Goal: Information Seeking & Learning: Find specific fact

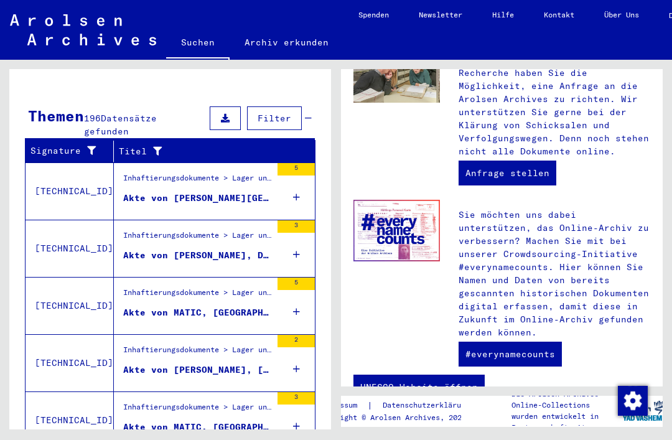
scroll to position [396, 0]
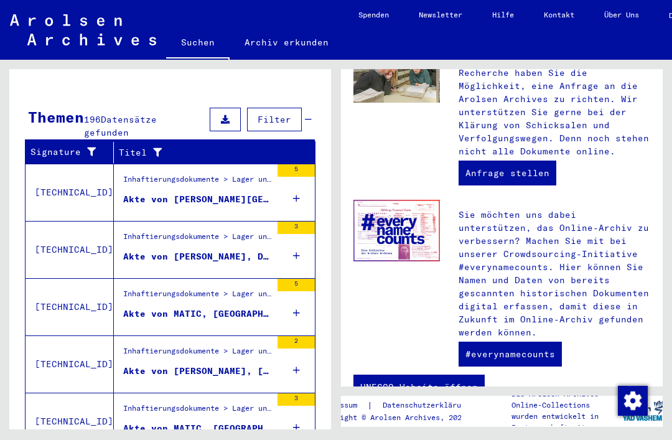
click at [296, 181] on icon at bounding box center [296, 199] width 7 height 44
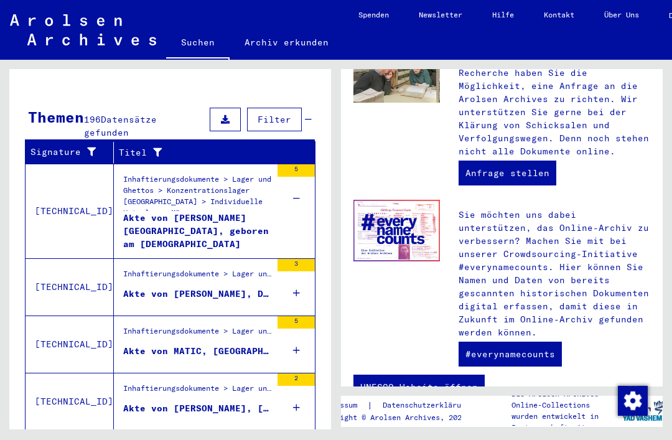
click at [298, 275] on icon at bounding box center [296, 293] width 7 height 44
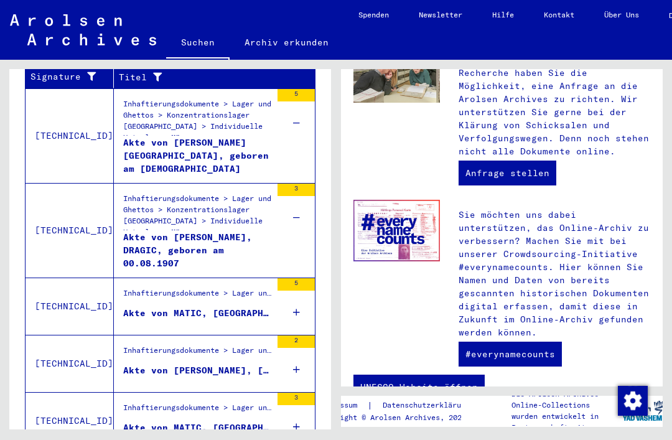
scroll to position [471, 0]
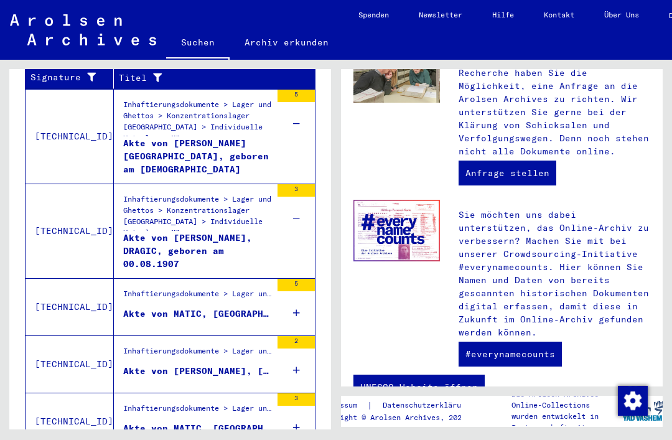
click at [292, 299] on div "5" at bounding box center [296, 307] width 37 height 56
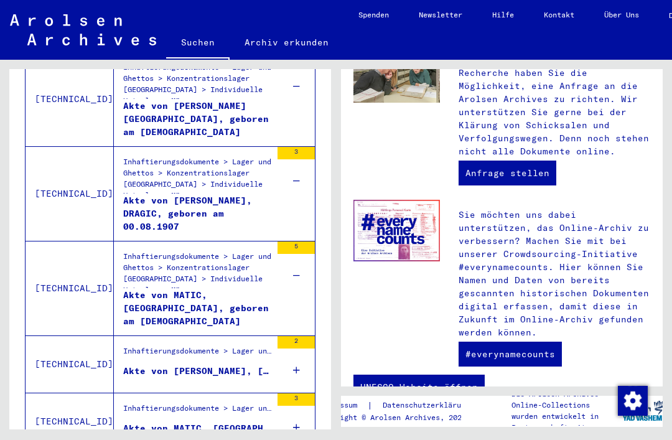
scroll to position [508, 0]
click at [291, 354] on div "2" at bounding box center [296, 364] width 37 height 56
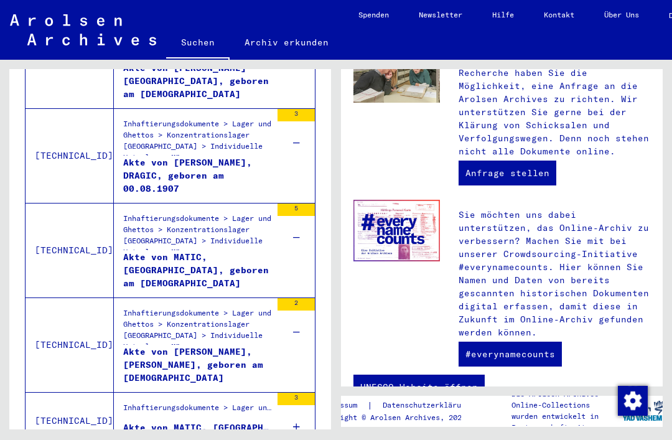
scroll to position [545, 0]
click at [294, 411] on icon at bounding box center [296, 428] width 7 height 44
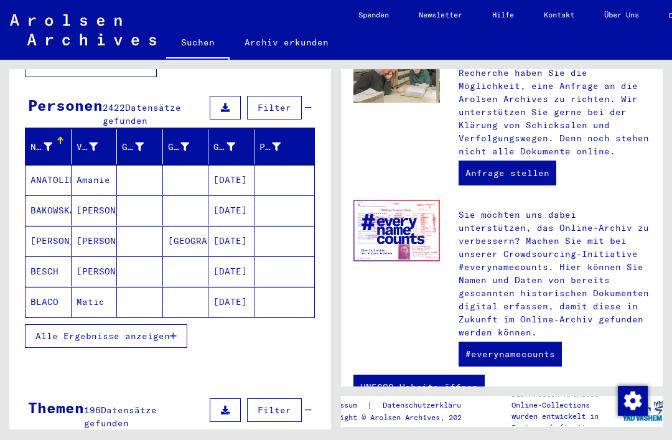
scroll to position [105, 0]
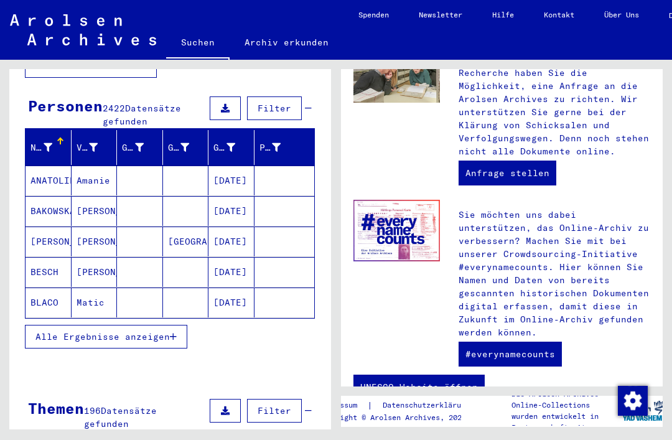
click at [177, 227] on mat-cell "[GEOGRAPHIC_DATA]" at bounding box center [186, 242] width 46 height 30
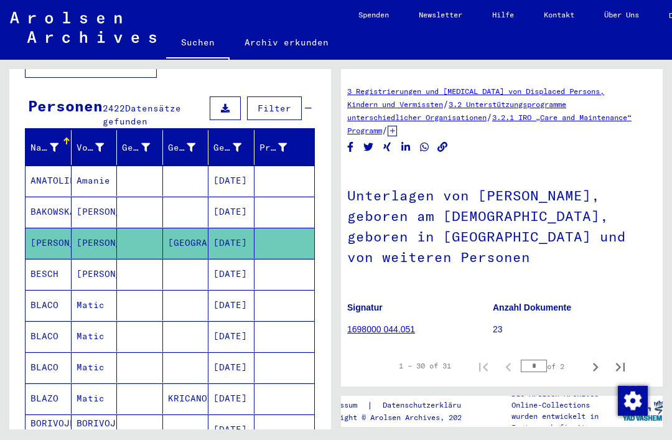
scroll to position [0, 9]
click at [378, 389] on img at bounding box center [383, 400] width 32 height 22
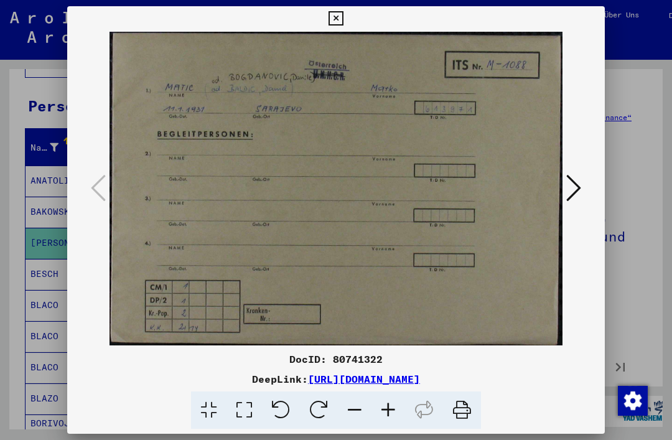
click at [567, 191] on icon at bounding box center [574, 188] width 15 height 30
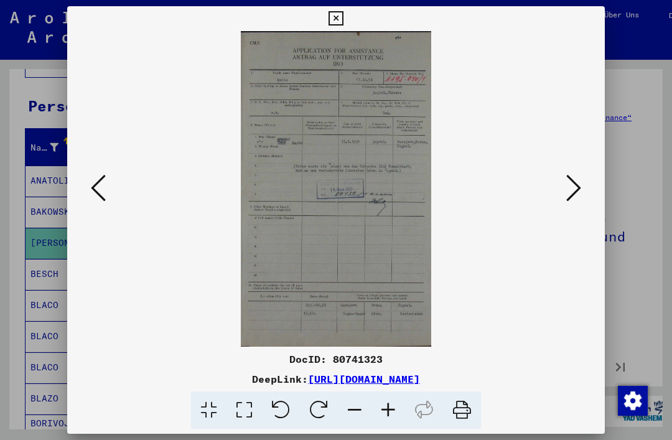
click at [563, 177] on button at bounding box center [574, 188] width 22 height 35
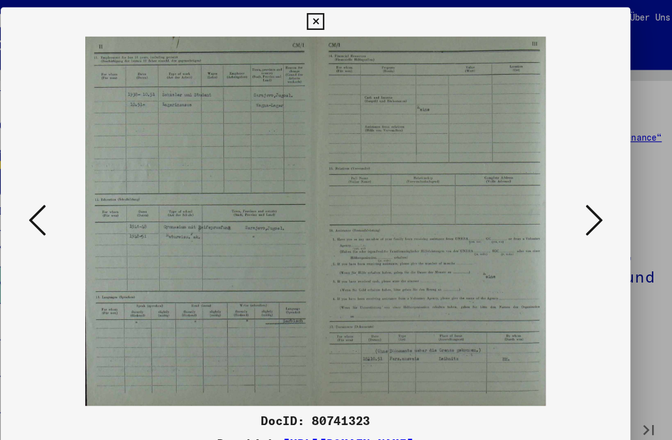
click at [567, 184] on icon at bounding box center [574, 188] width 15 height 30
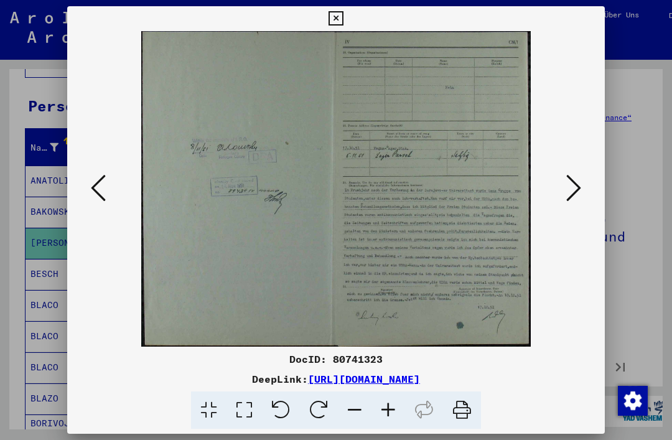
click at [567, 184] on icon at bounding box center [574, 188] width 15 height 30
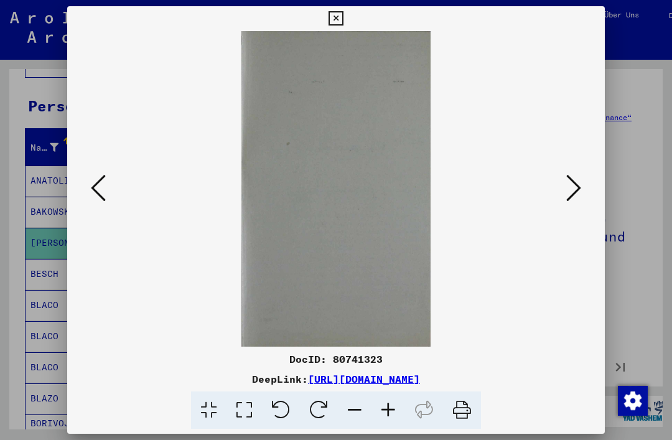
click at [567, 181] on icon at bounding box center [574, 188] width 15 height 30
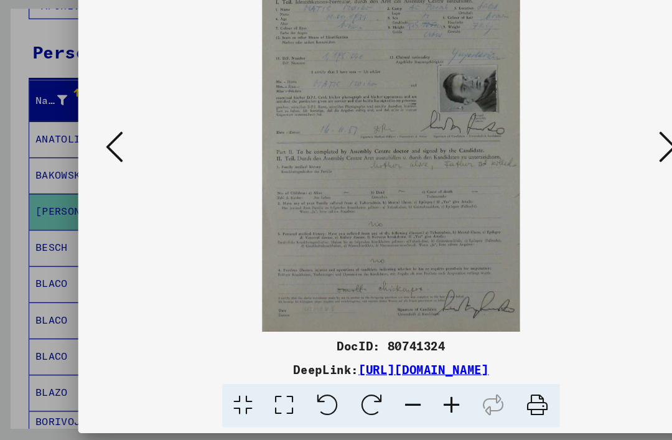
click at [563, 171] on button at bounding box center [574, 188] width 22 height 35
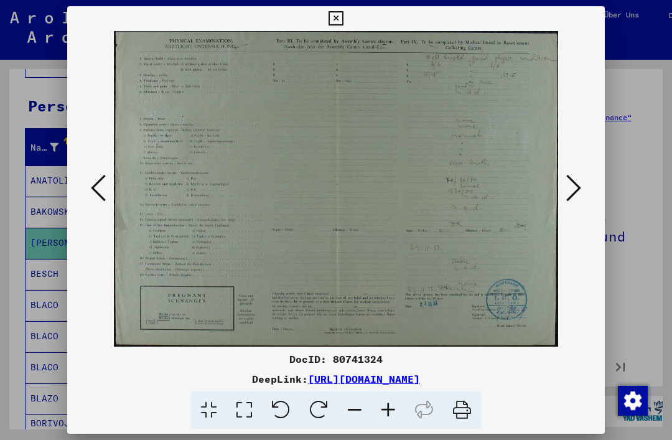
click at [563, 182] on button at bounding box center [574, 188] width 22 height 35
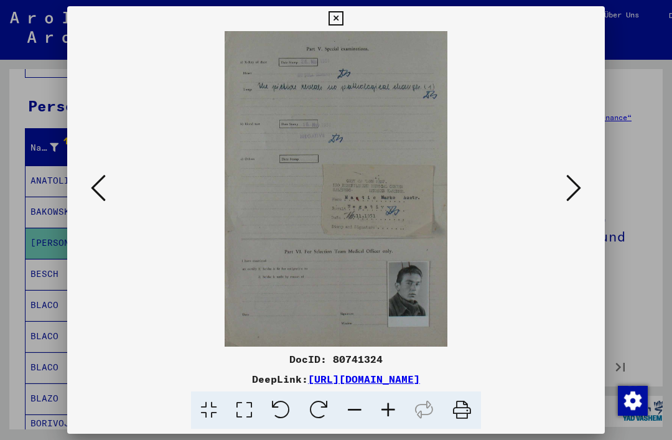
click at [567, 179] on icon at bounding box center [574, 188] width 15 height 30
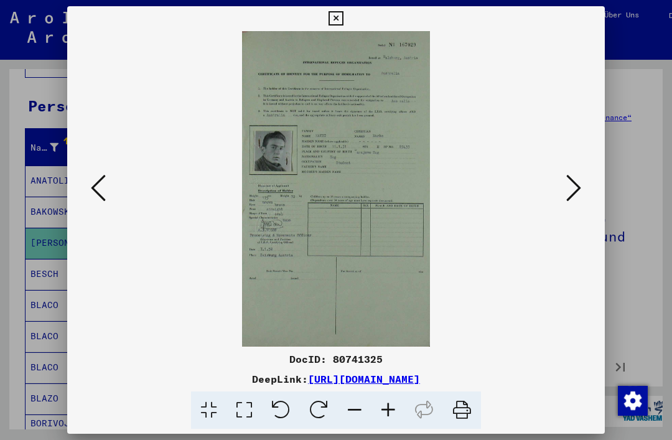
click at [540, 166] on div at bounding box center [336, 189] width 538 height 316
click at [563, 181] on button at bounding box center [574, 188] width 22 height 35
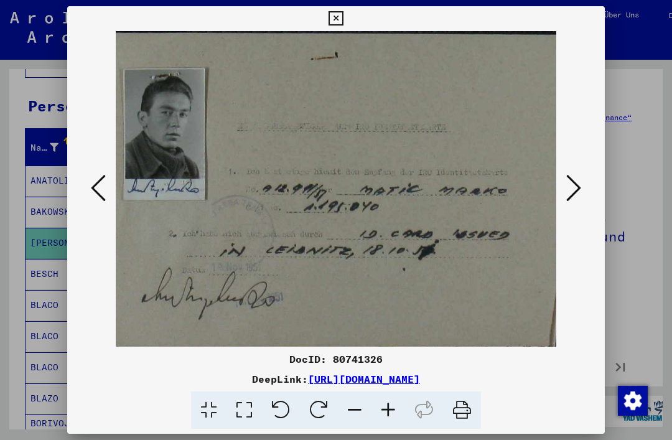
click at [567, 180] on icon at bounding box center [574, 188] width 15 height 30
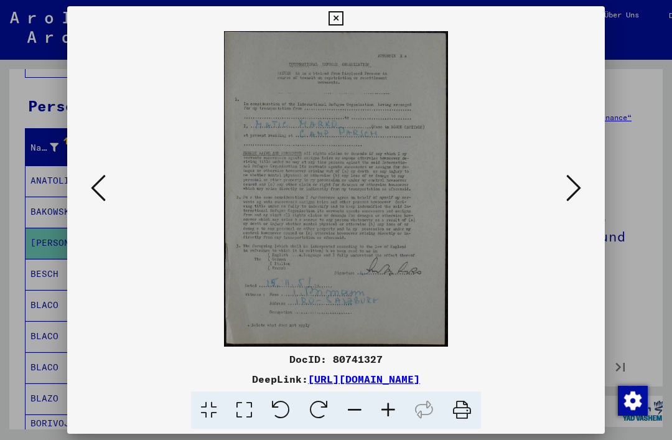
click at [347, 26] on button at bounding box center [336, 18] width 22 height 25
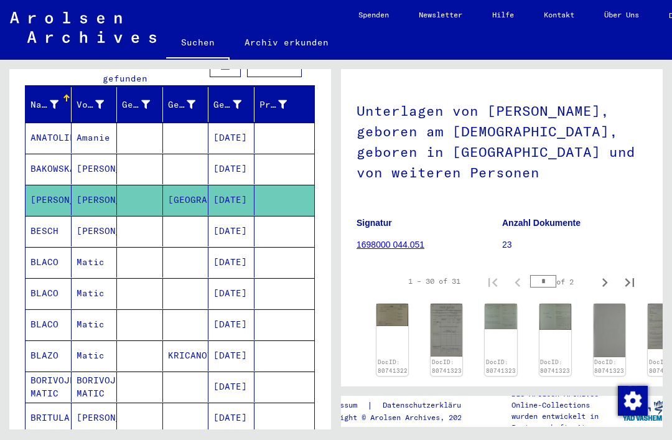
scroll to position [149, 0]
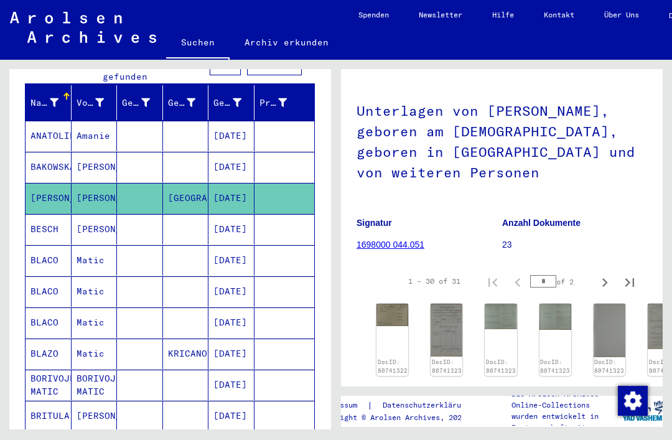
click at [138, 129] on mat-cell at bounding box center [140, 136] width 46 height 31
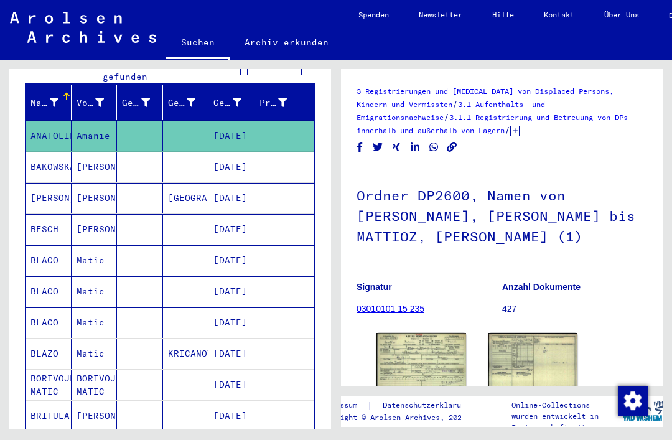
click at [141, 158] on mat-cell at bounding box center [140, 167] width 46 height 31
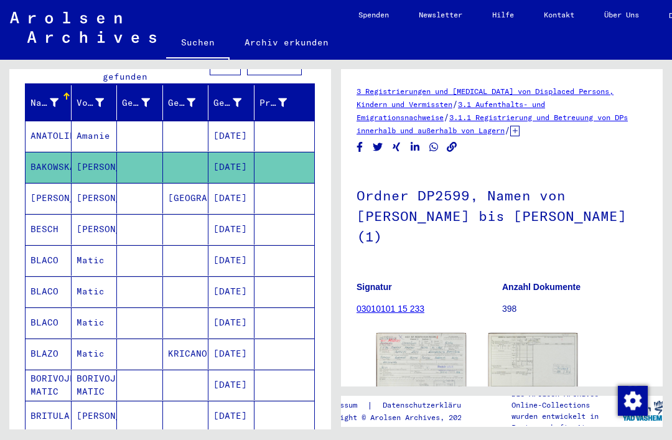
click at [127, 227] on mat-cell at bounding box center [140, 229] width 46 height 31
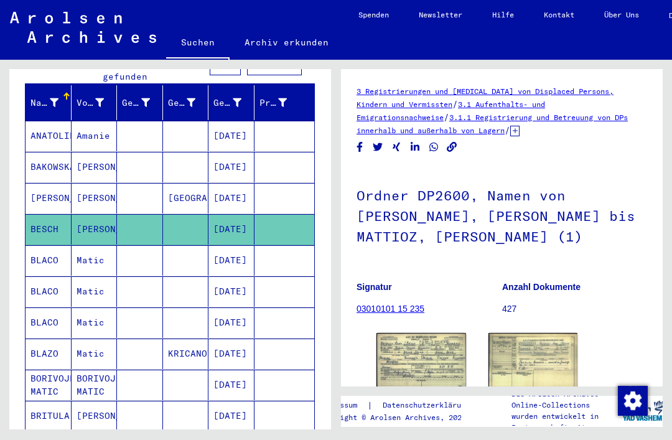
click at [440, 359] on img at bounding box center [422, 360] width 90 height 55
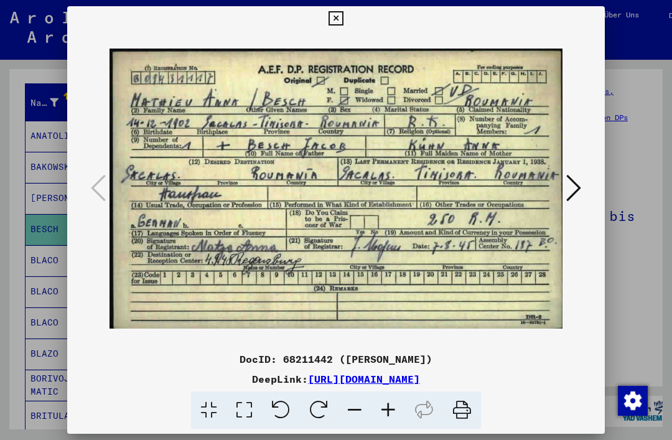
click at [633, 139] on div at bounding box center [336, 220] width 672 height 440
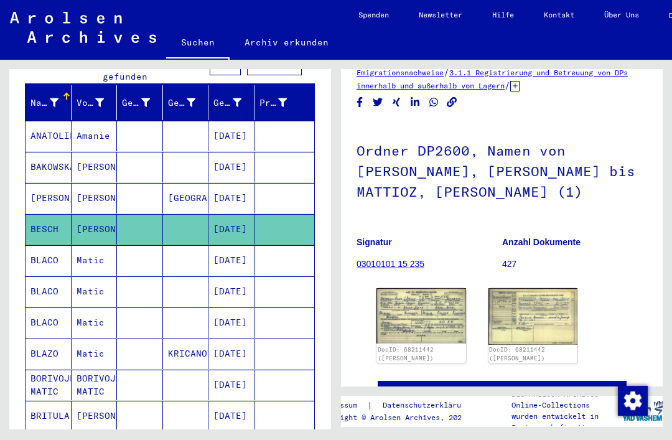
scroll to position [46, 0]
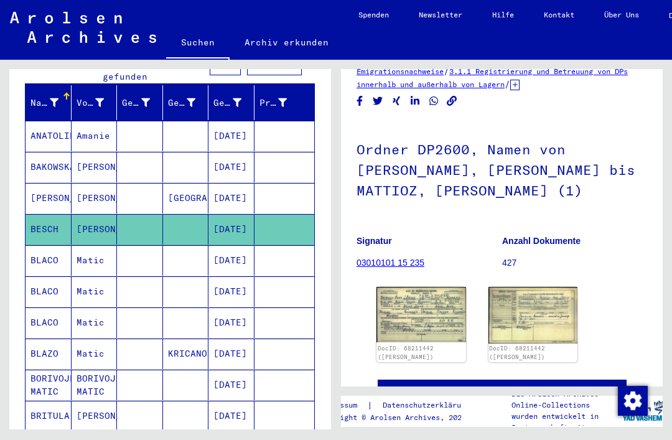
click at [150, 255] on mat-cell at bounding box center [140, 260] width 46 height 31
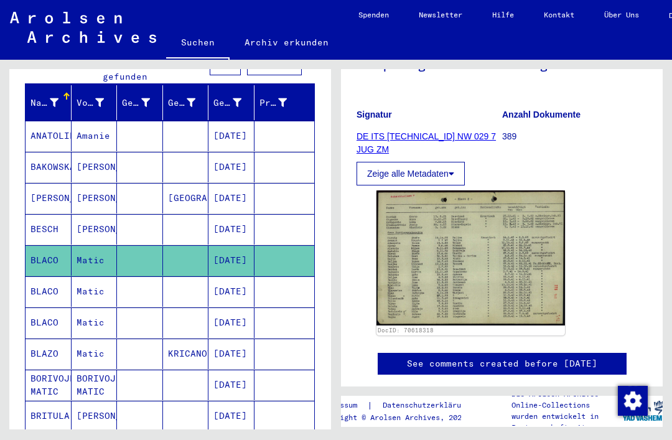
scroll to position [146, 0]
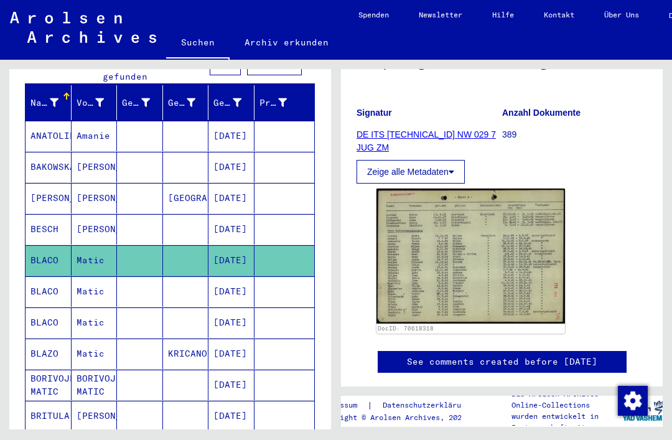
click at [483, 240] on img at bounding box center [471, 256] width 189 height 134
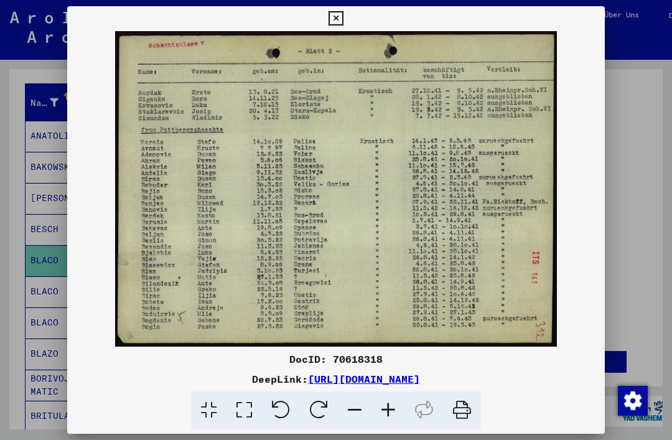
click at [643, 67] on div at bounding box center [336, 220] width 672 height 440
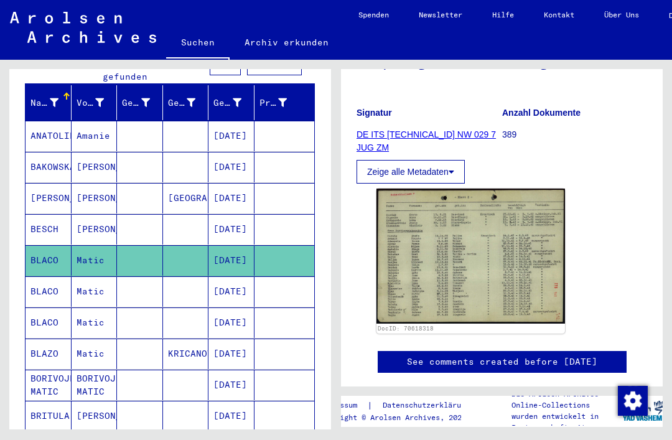
click at [224, 278] on mat-cell "[DATE]" at bounding box center [232, 291] width 46 height 31
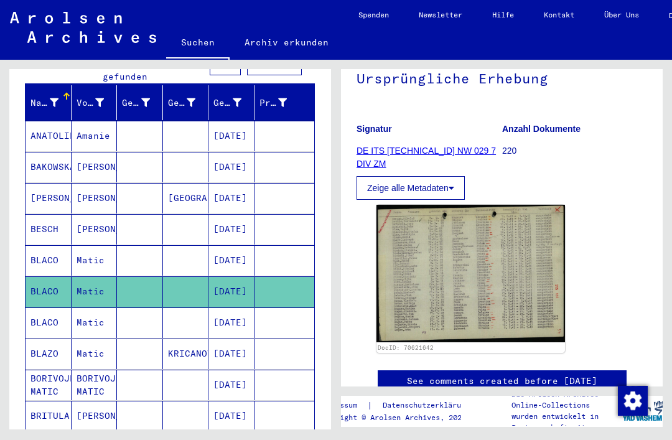
scroll to position [136, 0]
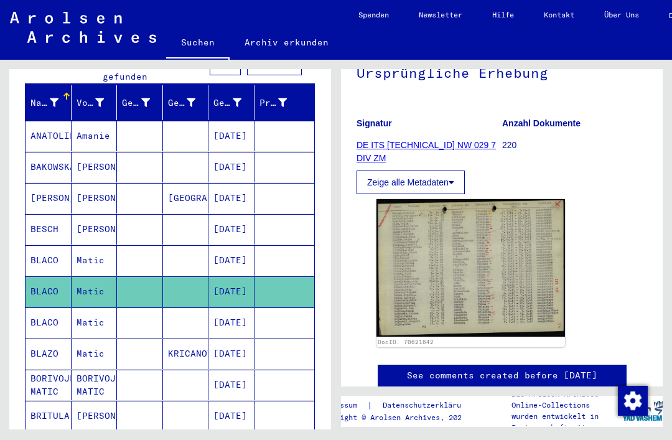
click at [463, 273] on img at bounding box center [471, 268] width 189 height 138
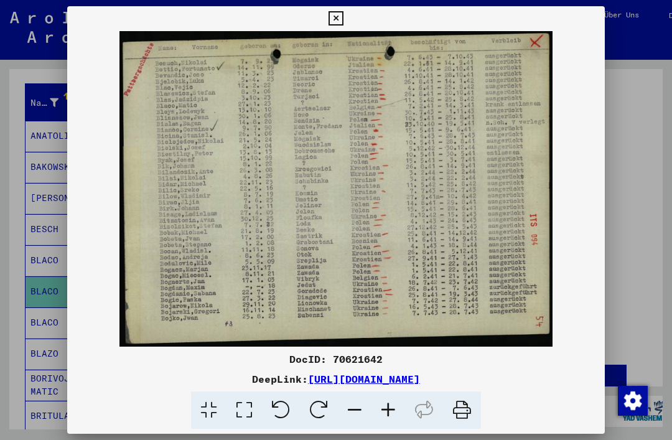
click at [615, 172] on div at bounding box center [336, 220] width 672 height 440
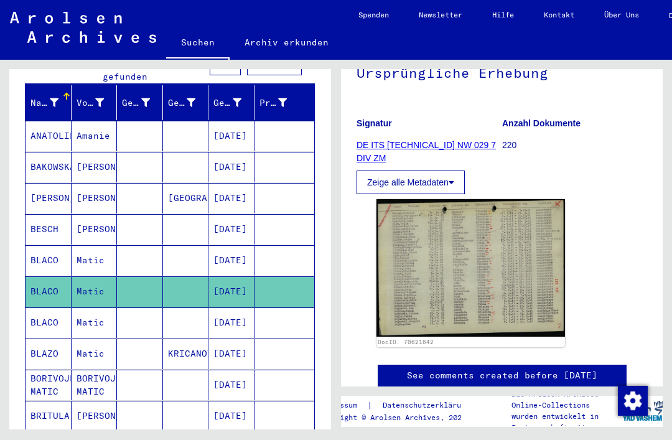
click at [179, 339] on mat-cell "KRICANOVO" at bounding box center [186, 354] width 46 height 31
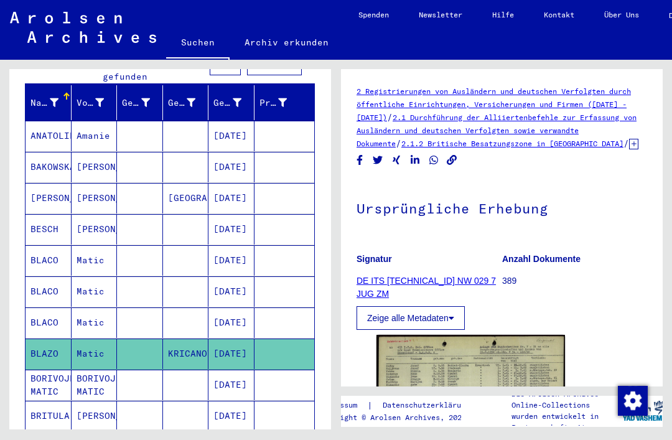
click at [208, 319] on mat-cell at bounding box center [186, 323] width 46 height 31
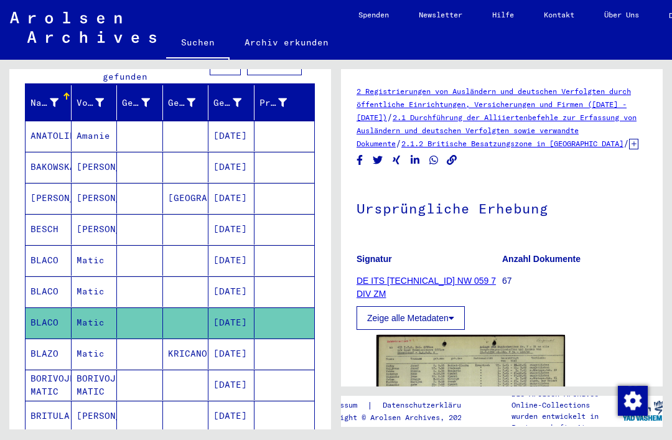
click at [207, 311] on mat-cell at bounding box center [186, 323] width 46 height 31
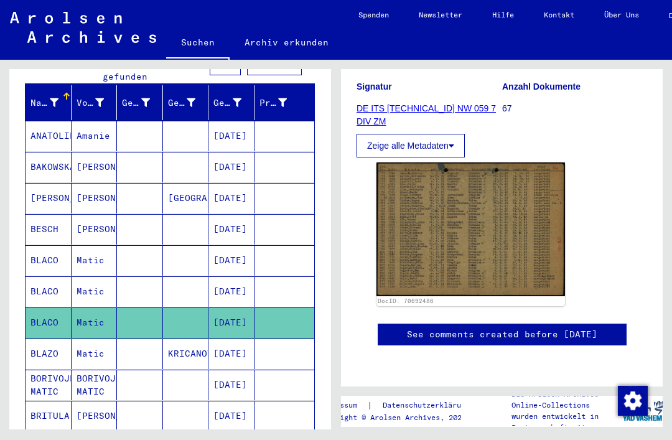
scroll to position [224, 0]
click at [481, 189] on img at bounding box center [471, 229] width 189 height 133
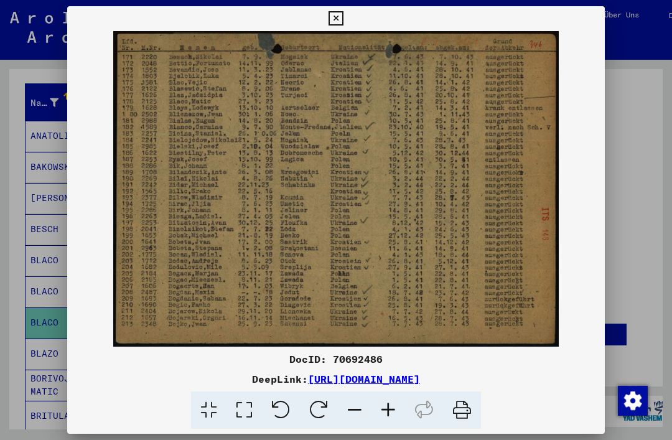
click at [656, 83] on div at bounding box center [336, 220] width 672 height 440
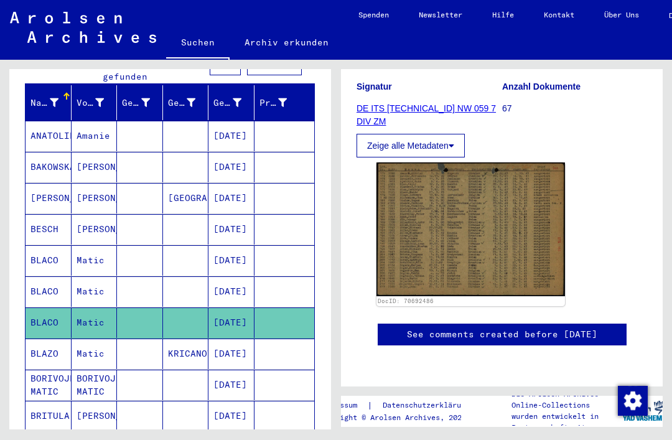
scroll to position [0, 0]
click at [516, 181] on img at bounding box center [471, 229] width 189 height 133
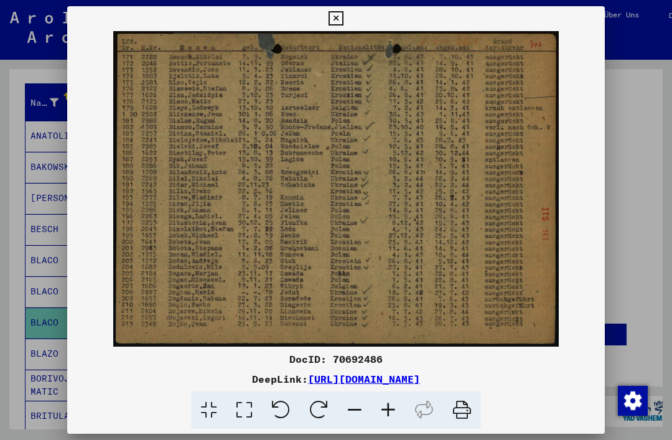
click at [616, 162] on div at bounding box center [336, 220] width 672 height 440
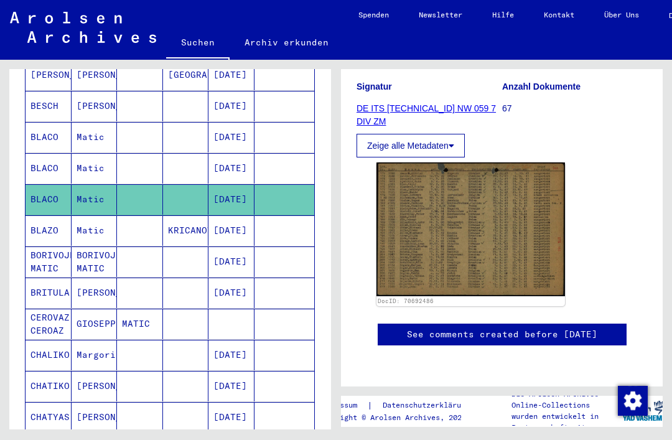
scroll to position [286, 0]
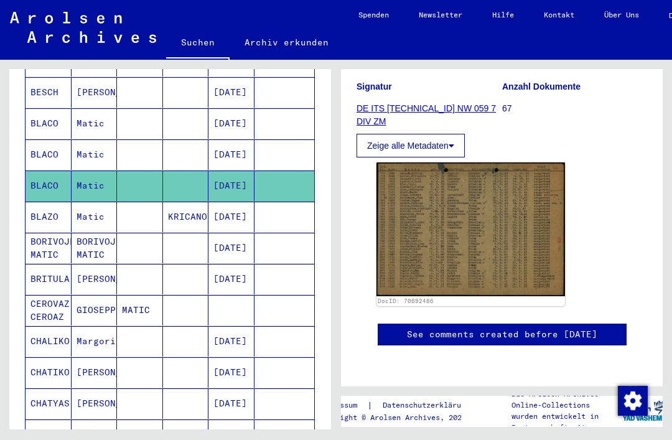
click at [223, 202] on mat-cell "[DATE]" at bounding box center [232, 217] width 46 height 31
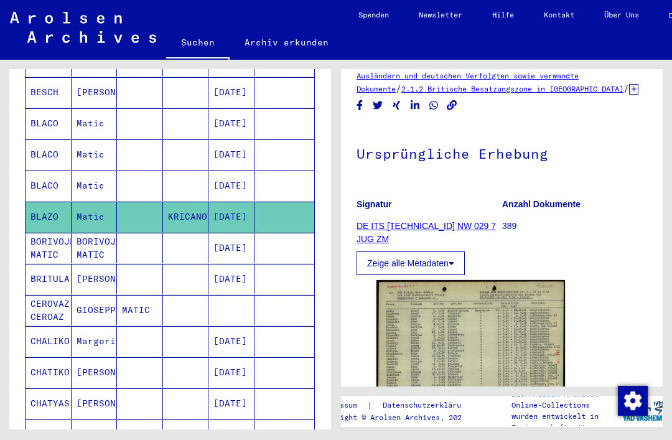
scroll to position [55, 0]
click at [480, 334] on img at bounding box center [471, 347] width 189 height 134
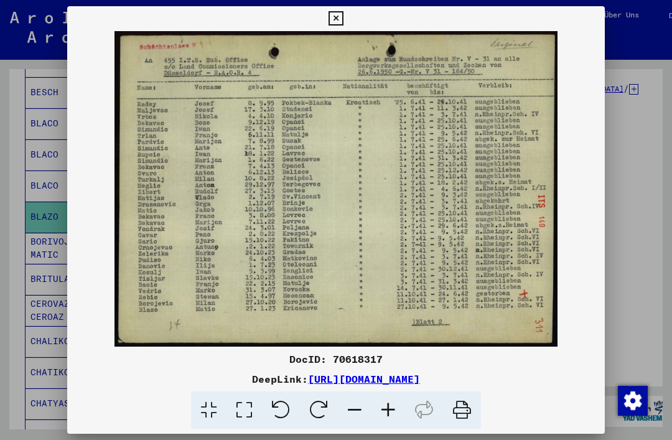
click at [633, 133] on div at bounding box center [336, 220] width 672 height 440
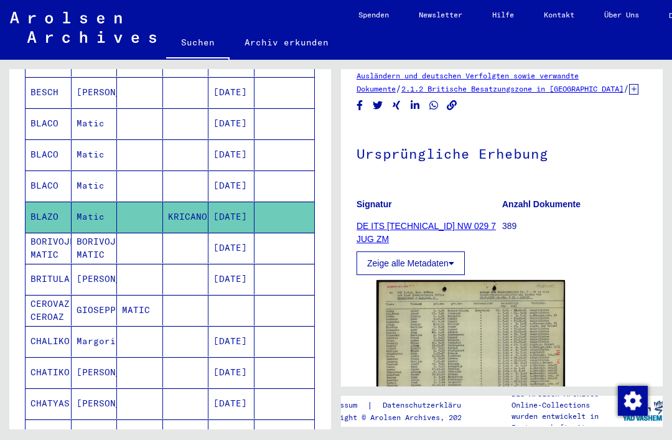
click at [209, 245] on mat-cell "[DATE]" at bounding box center [232, 248] width 46 height 31
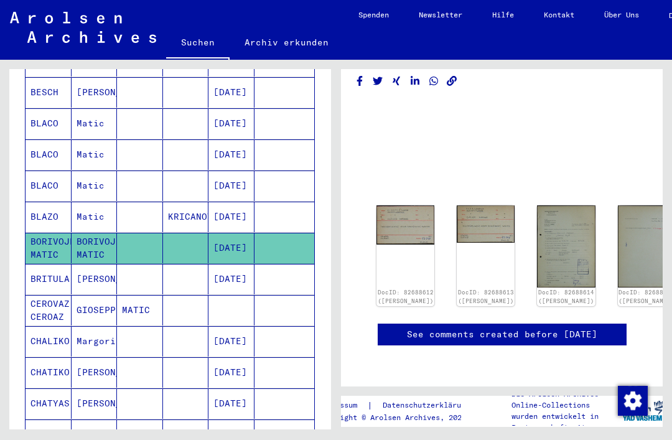
click at [398, 205] on img at bounding box center [406, 224] width 58 height 39
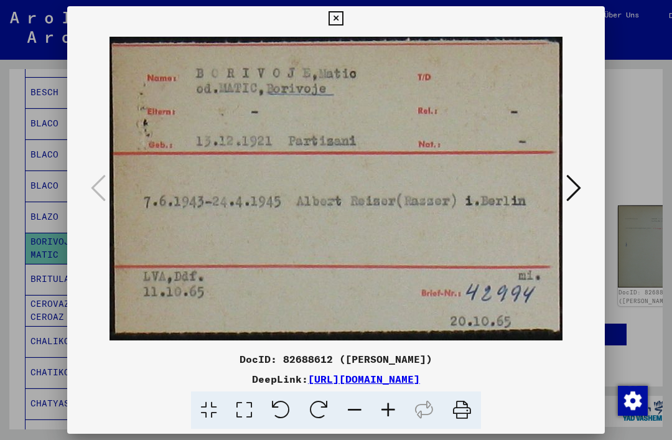
click at [567, 192] on icon at bounding box center [574, 188] width 15 height 30
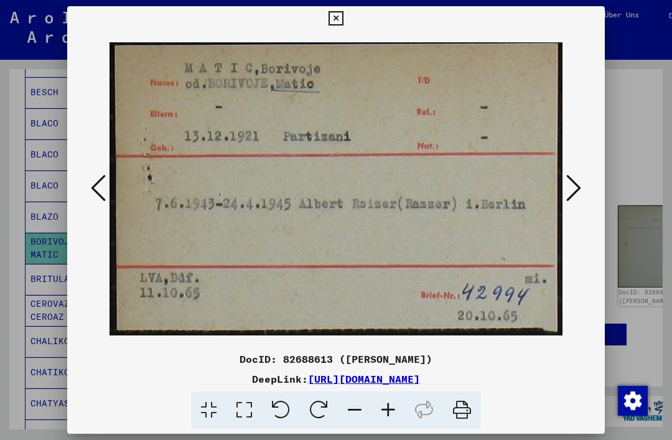
click at [563, 182] on button at bounding box center [574, 188] width 22 height 35
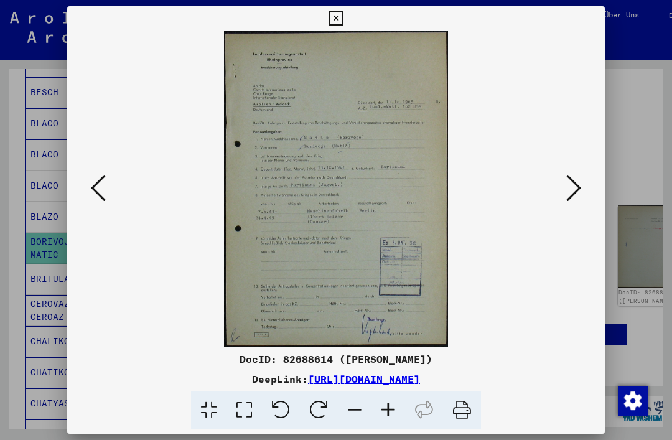
click at [567, 183] on icon at bounding box center [574, 188] width 15 height 30
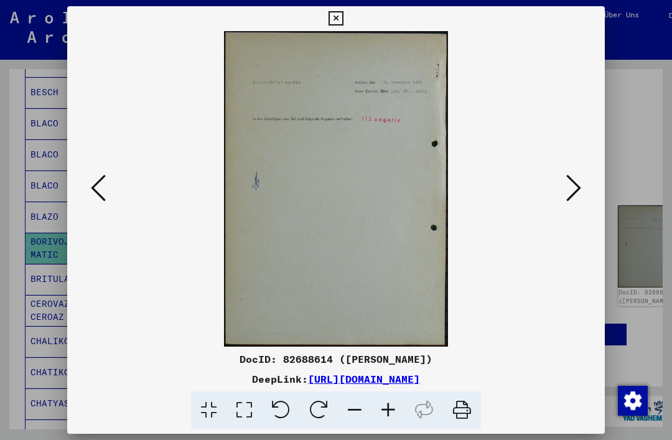
click at [567, 185] on icon at bounding box center [574, 188] width 15 height 30
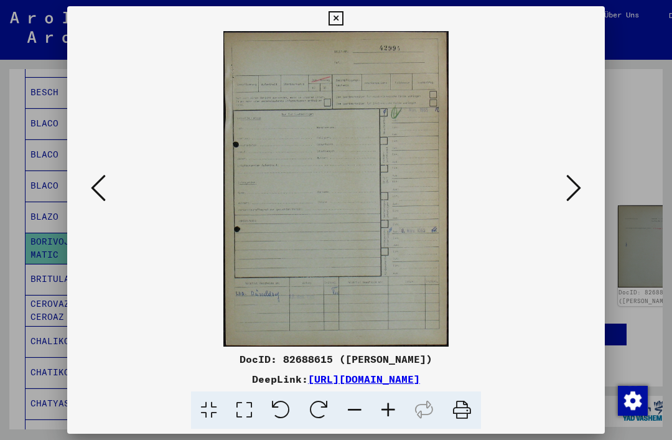
click at [567, 186] on icon at bounding box center [574, 188] width 15 height 30
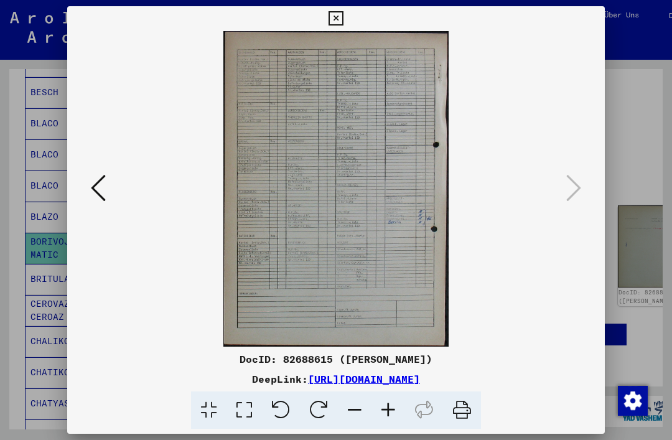
click at [347, 19] on button at bounding box center [336, 18] width 22 height 25
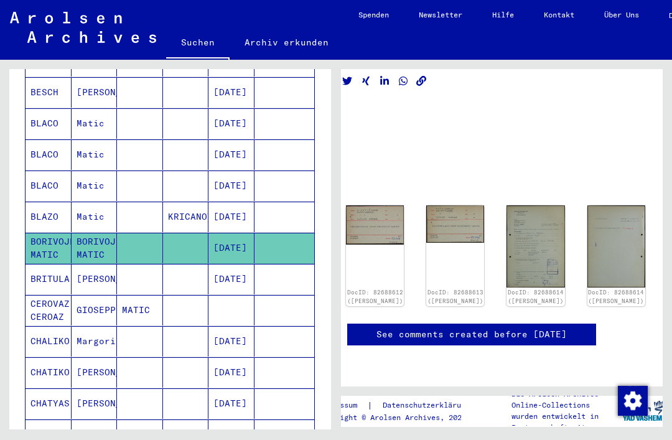
click at [194, 280] on mat-cell at bounding box center [186, 279] width 46 height 31
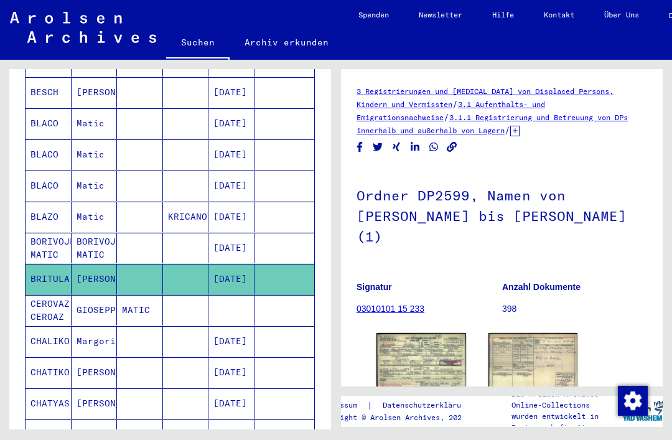
click at [412, 350] on img at bounding box center [422, 361] width 90 height 57
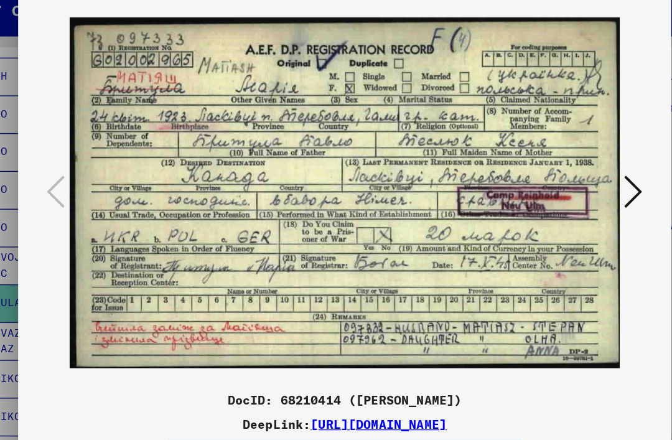
click at [567, 173] on icon at bounding box center [574, 188] width 15 height 30
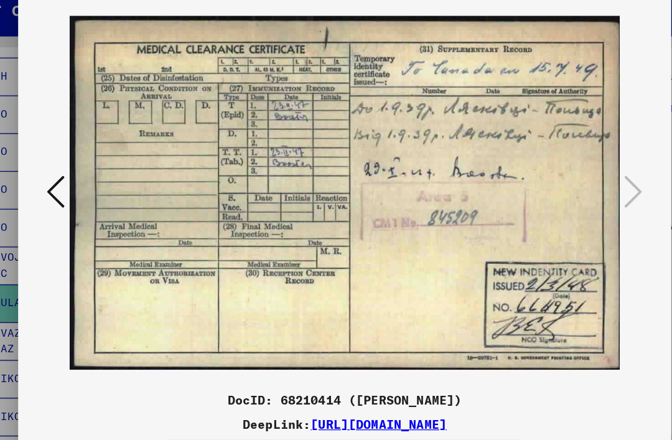
click at [518, 118] on div at bounding box center [336, 189] width 538 height 316
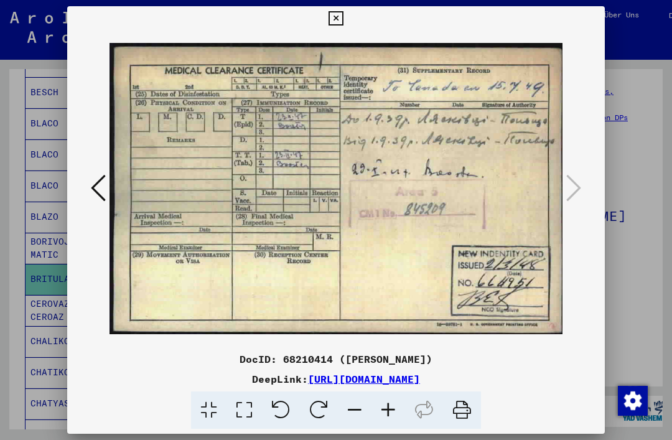
click at [343, 22] on icon at bounding box center [336, 18] width 14 height 15
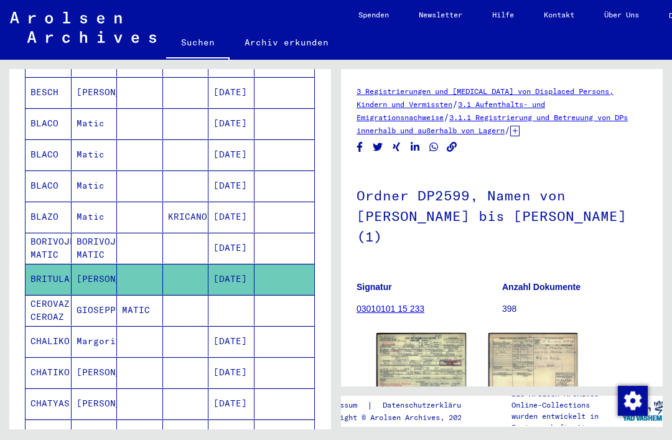
click at [179, 296] on mat-cell at bounding box center [186, 310] width 46 height 31
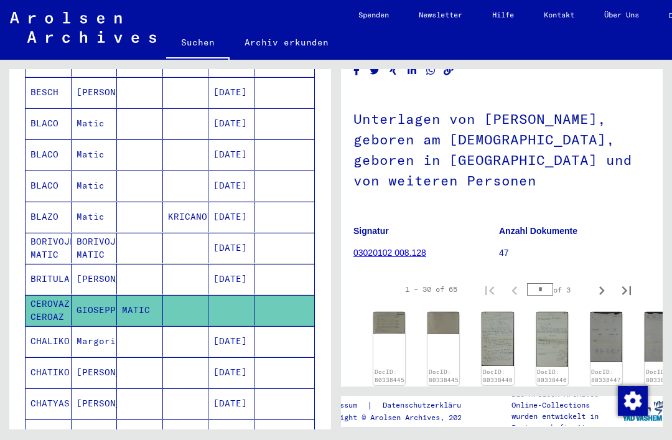
scroll to position [76, 2]
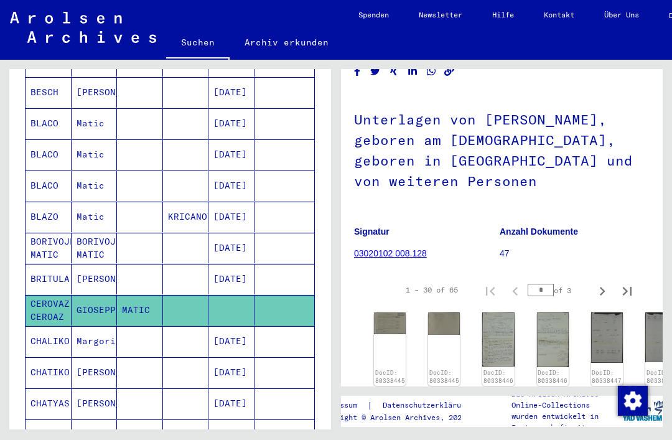
click at [385, 313] on img at bounding box center [390, 324] width 32 height 22
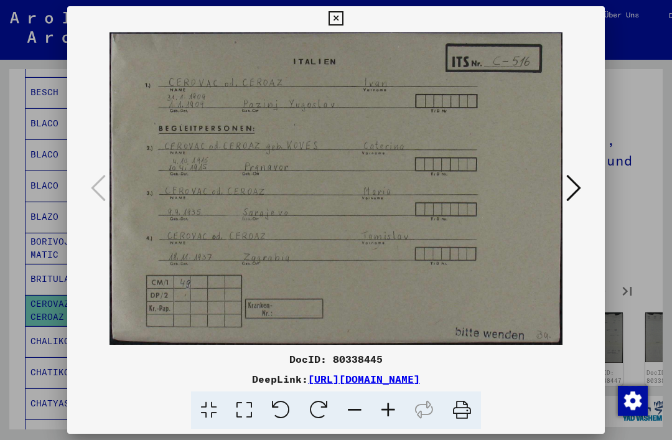
click at [567, 179] on icon at bounding box center [574, 188] width 15 height 30
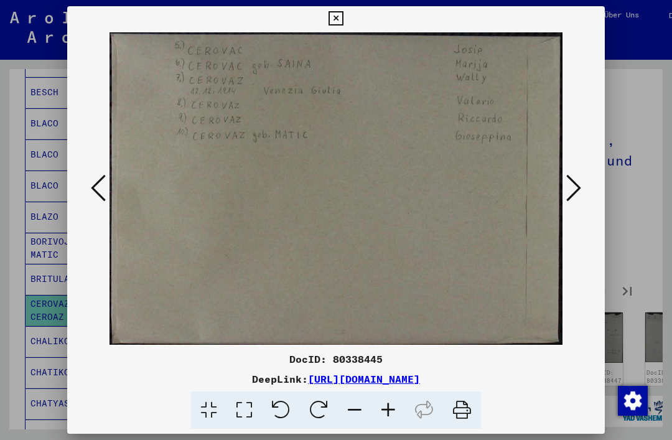
click at [567, 185] on icon at bounding box center [574, 188] width 15 height 30
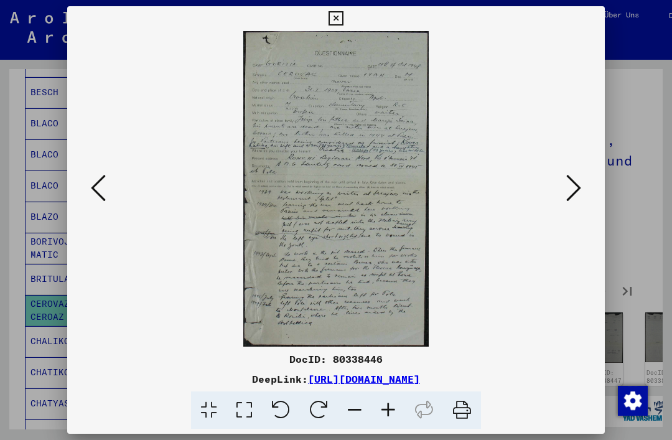
click at [567, 184] on icon at bounding box center [574, 188] width 15 height 30
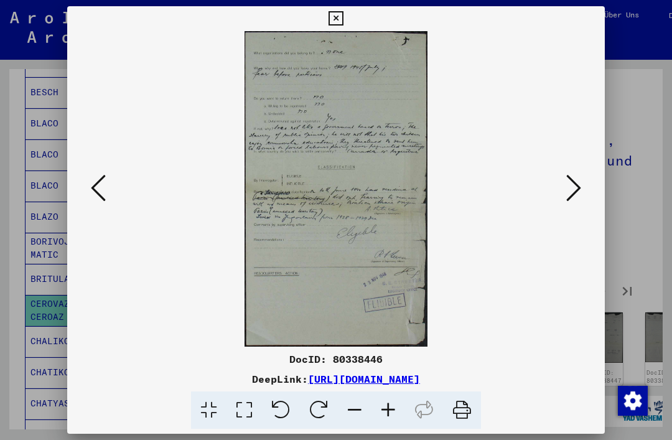
click at [563, 181] on button at bounding box center [574, 188] width 22 height 35
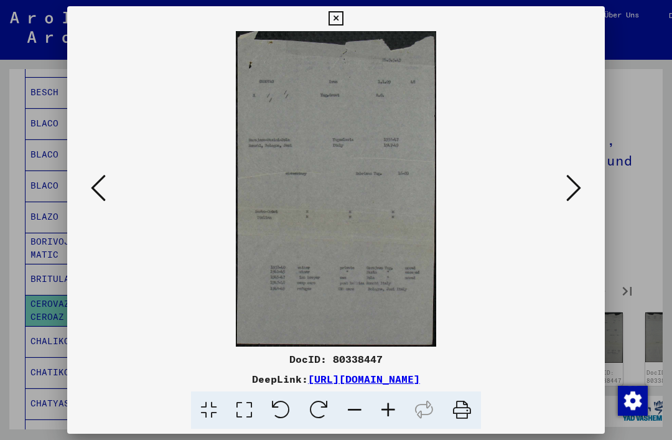
click at [567, 189] on icon at bounding box center [574, 188] width 15 height 30
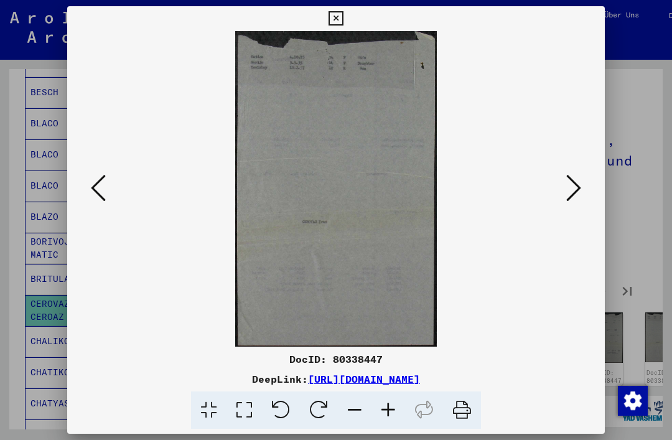
click at [567, 184] on icon at bounding box center [574, 188] width 15 height 30
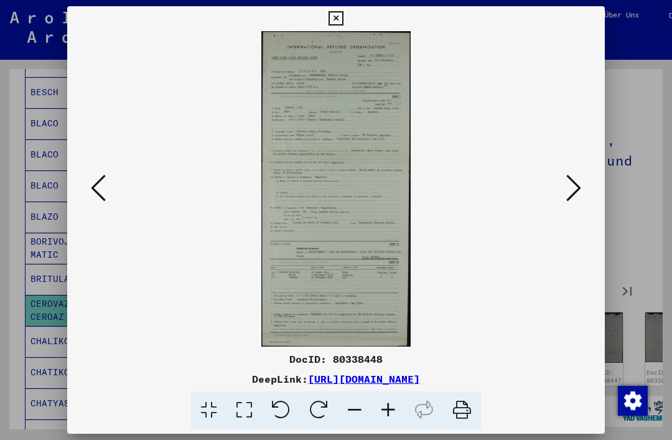
click at [110, 197] on button at bounding box center [98, 188] width 22 height 35
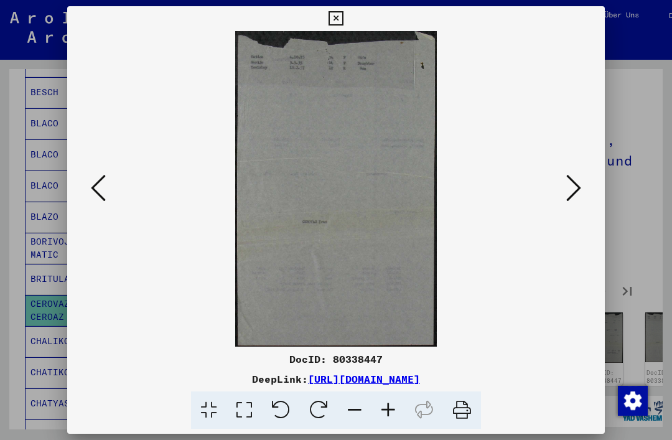
click at [106, 194] on icon at bounding box center [98, 188] width 15 height 30
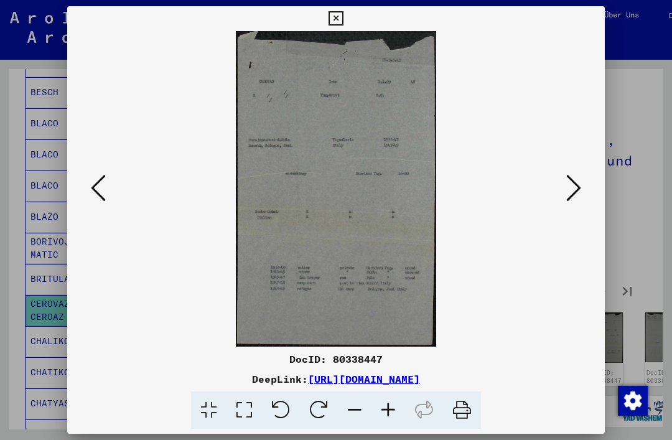
click at [343, 22] on icon at bounding box center [336, 18] width 14 height 15
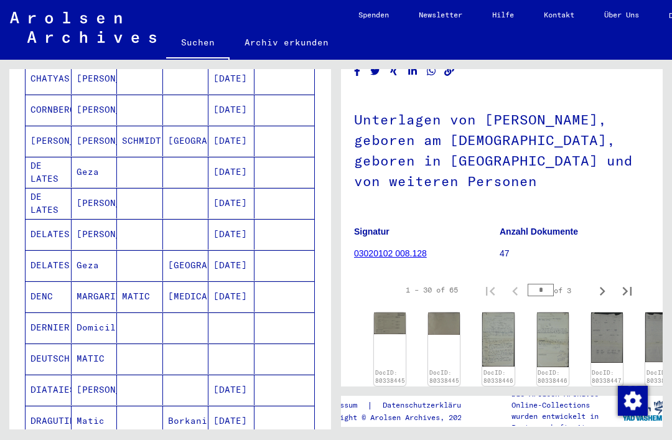
scroll to position [613, 0]
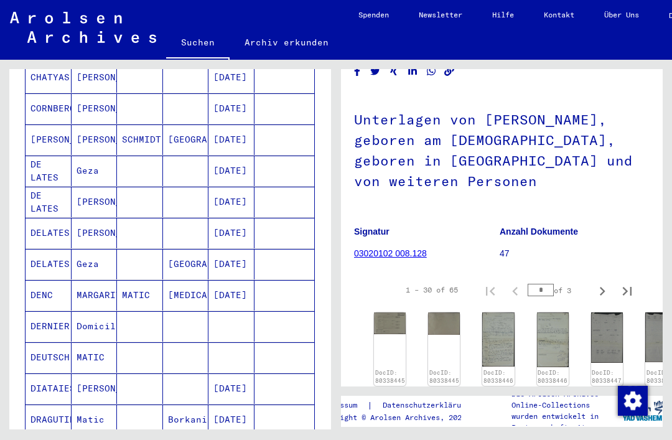
click at [174, 374] on mat-cell at bounding box center [186, 389] width 46 height 31
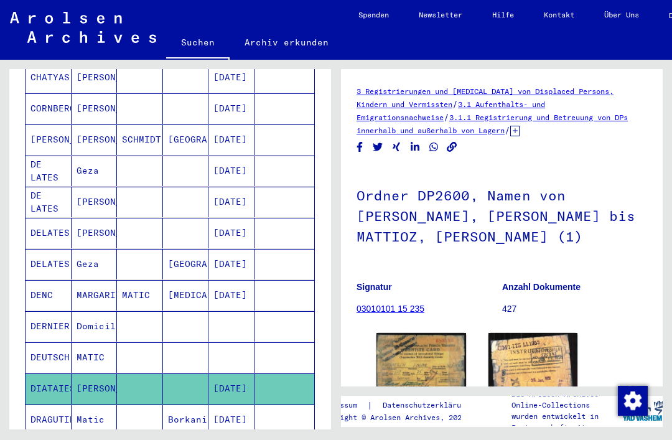
click at [177, 374] on mat-cell at bounding box center [186, 389] width 46 height 31
click at [170, 352] on mat-cell at bounding box center [186, 357] width 46 height 31
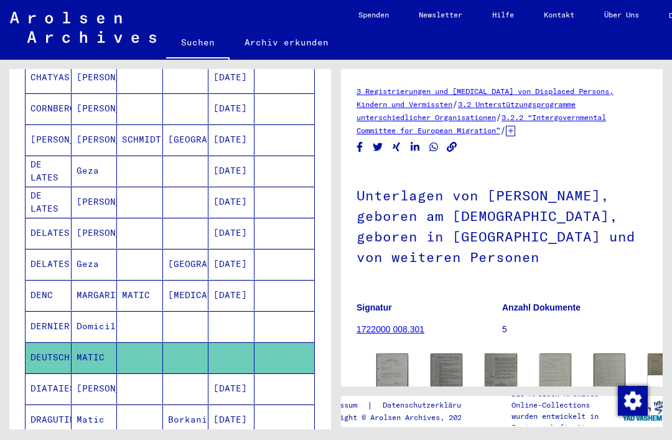
click at [390, 354] on img at bounding box center [393, 374] width 32 height 40
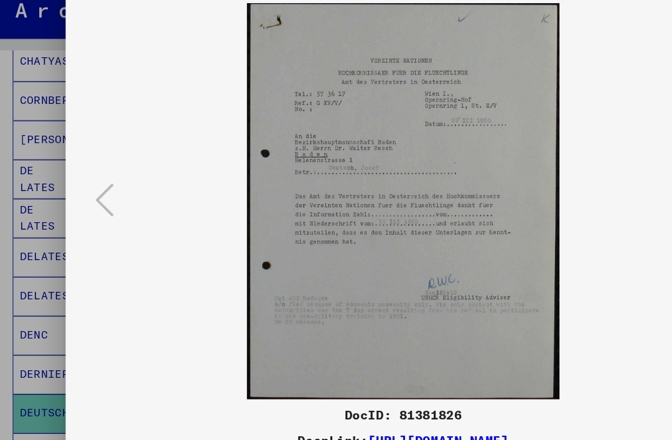
click at [563, 171] on button at bounding box center [574, 188] width 22 height 35
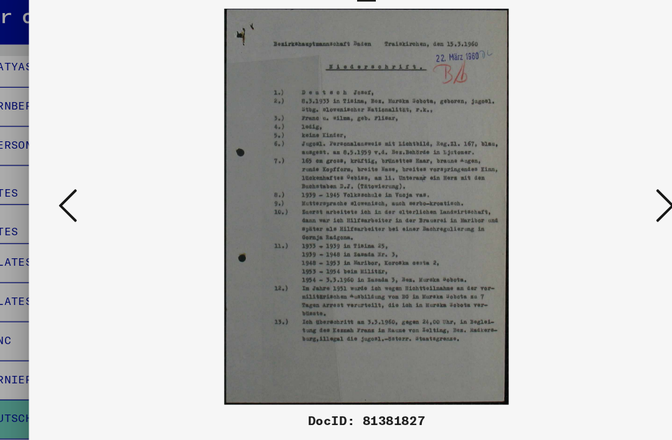
click at [563, 171] on button at bounding box center [574, 188] width 22 height 35
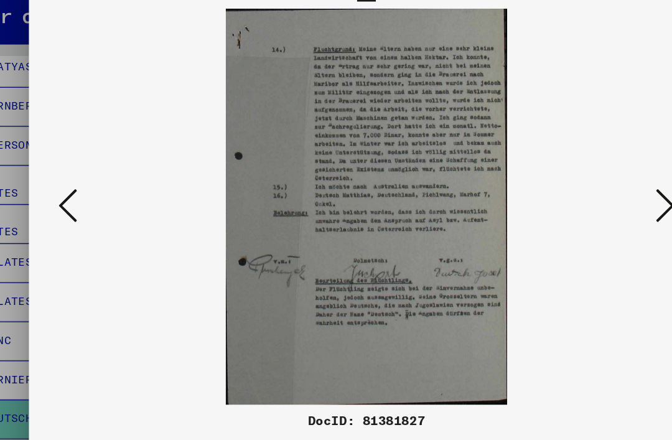
click at [567, 173] on icon at bounding box center [574, 188] width 15 height 30
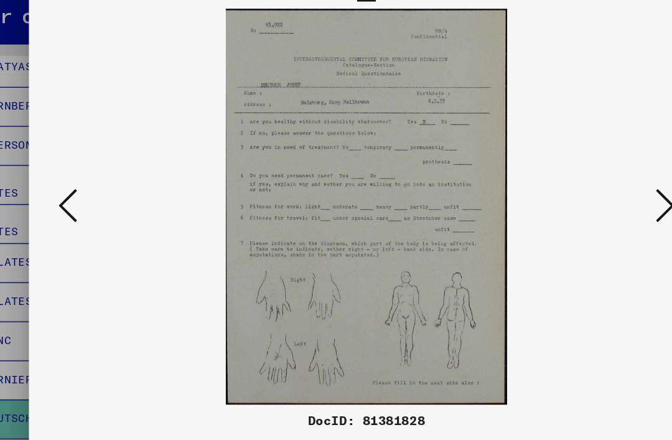
click at [567, 173] on icon at bounding box center [574, 188] width 15 height 30
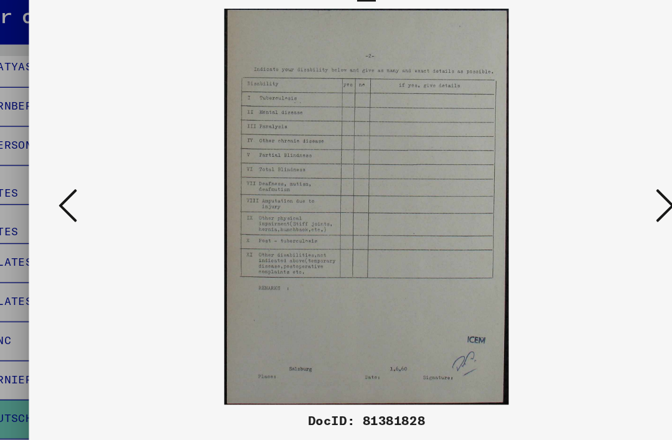
click at [567, 173] on icon at bounding box center [574, 188] width 15 height 30
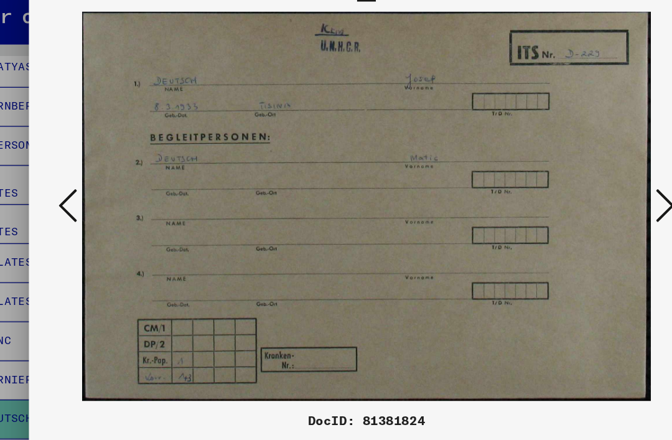
click at [567, 173] on icon at bounding box center [574, 188] width 15 height 30
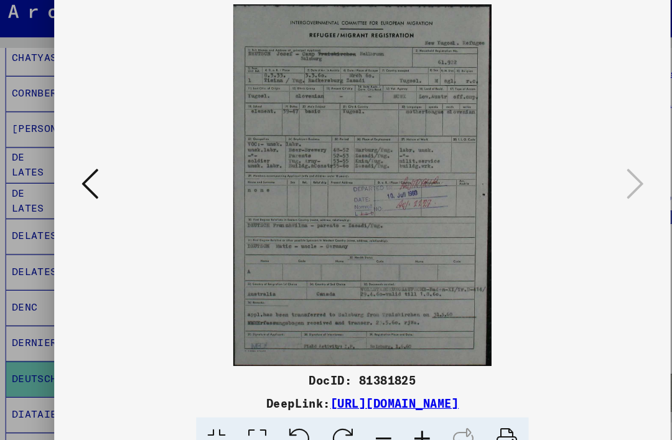
click at [524, 136] on div at bounding box center [336, 189] width 538 height 316
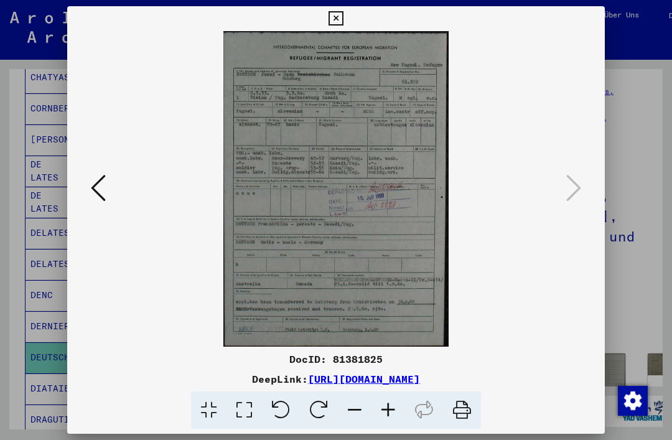
click at [343, 21] on icon at bounding box center [336, 18] width 14 height 15
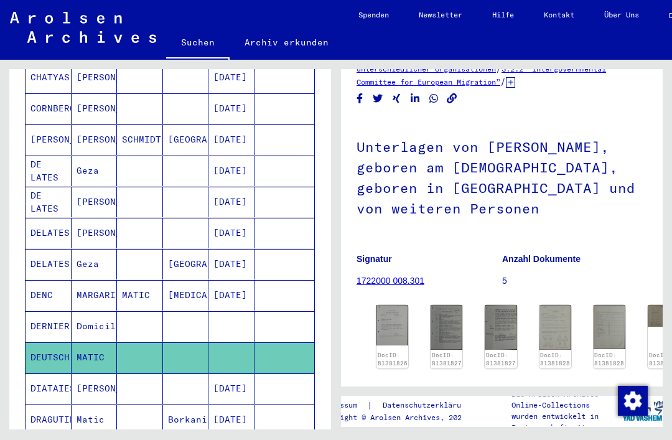
click at [53, 380] on button at bounding box center [52, 390] width 40 height 40
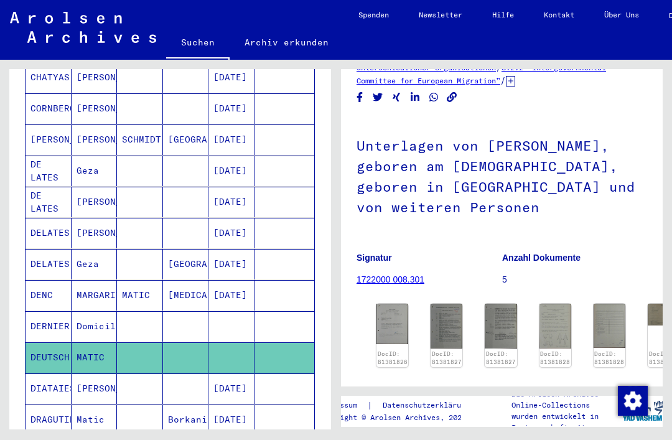
click at [67, 369] on icon at bounding box center [51, 390] width 31 height 50
click at [72, 404] on button at bounding box center [52, 390] width 40 height 40
click at [169, 382] on mat-cell at bounding box center [186, 389] width 46 height 31
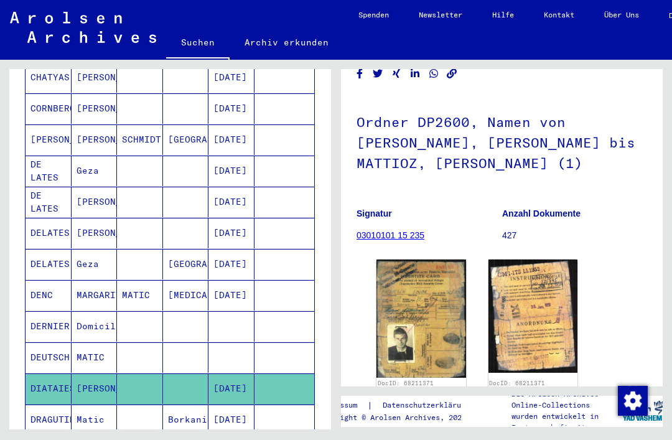
scroll to position [73, 0]
click at [445, 303] on img at bounding box center [422, 319] width 90 height 118
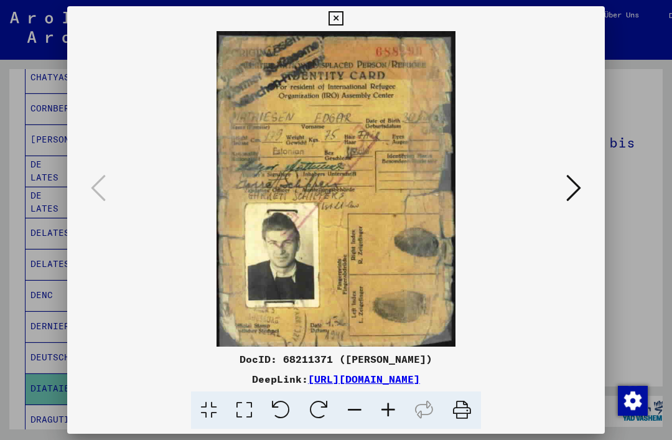
click at [624, 242] on div at bounding box center [336, 220] width 672 height 440
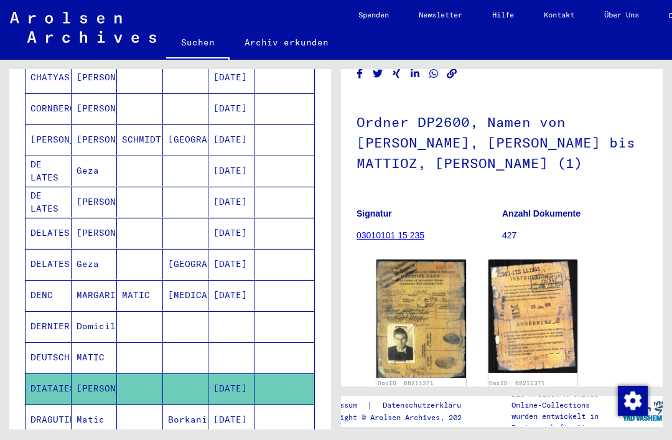
click at [535, 299] on img at bounding box center [534, 316] width 90 height 113
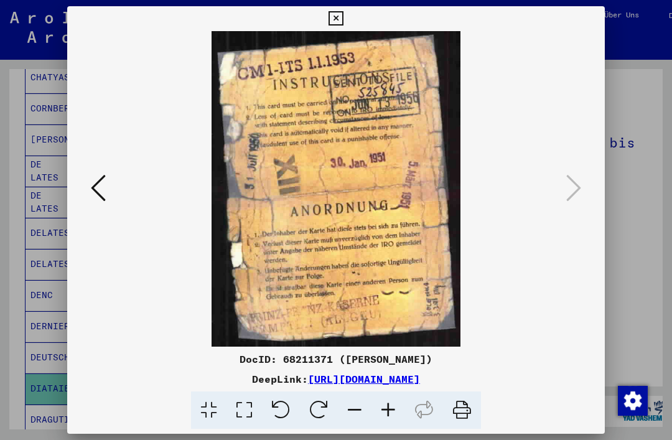
click at [106, 197] on icon at bounding box center [98, 188] width 15 height 30
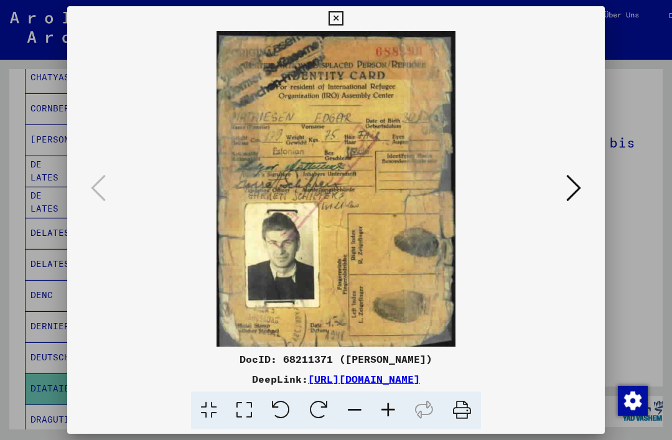
click at [615, 238] on div at bounding box center [336, 220] width 672 height 440
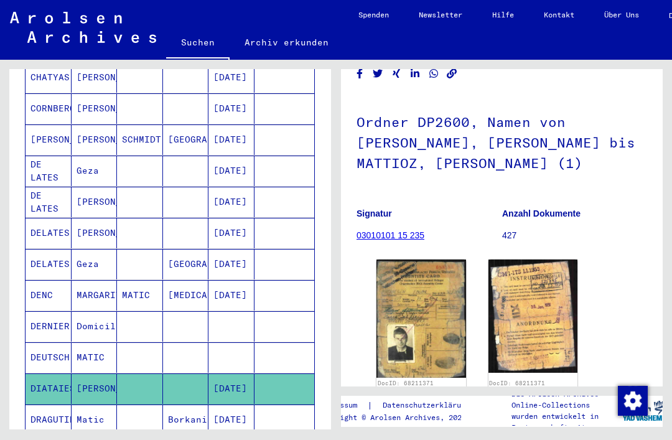
click at [67, 410] on icon at bounding box center [51, 390] width 31 height 50
click at [115, 410] on mat-cell "Matic" at bounding box center [95, 420] width 46 height 31
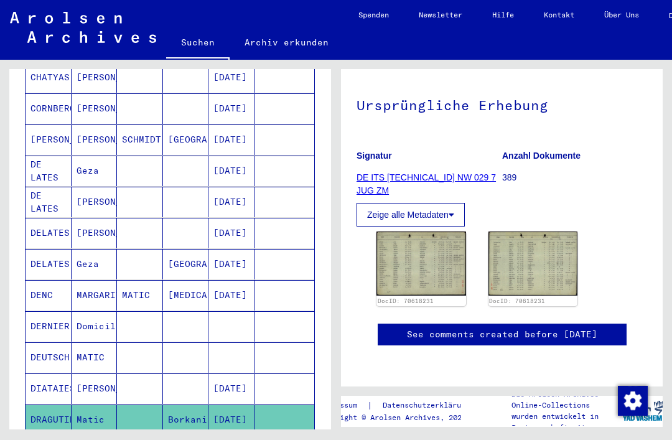
scroll to position [148, 0]
click at [422, 234] on img at bounding box center [422, 264] width 90 height 64
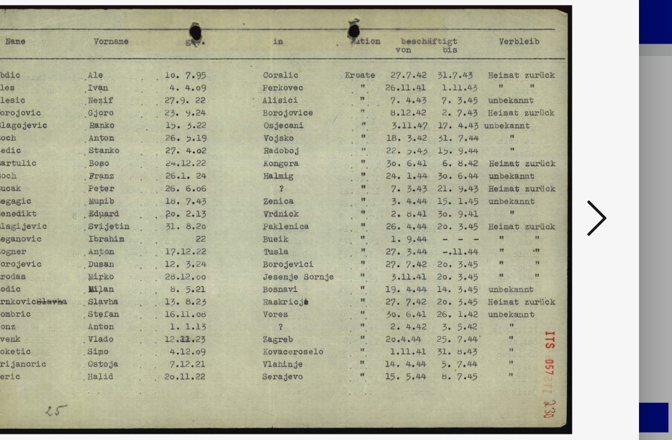
click at [432, 203] on div at bounding box center [336, 189] width 538 height 316
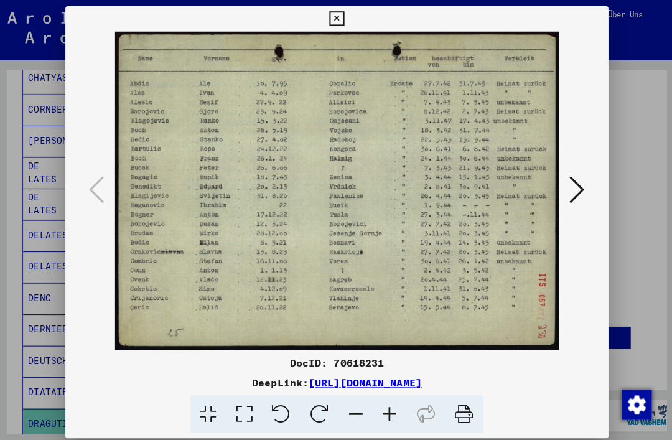
click at [644, 178] on div at bounding box center [336, 220] width 672 height 440
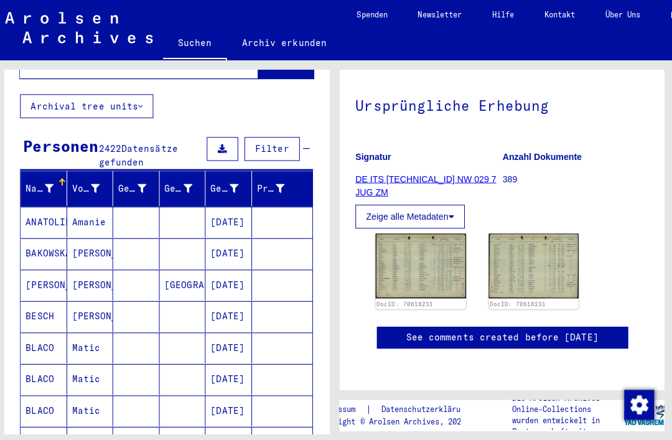
scroll to position [68, 0]
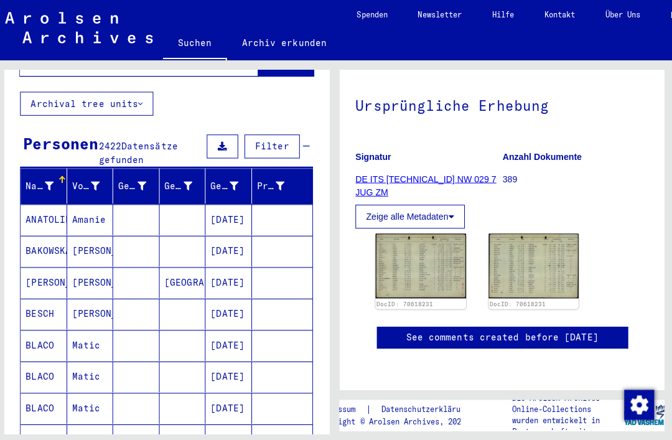
click at [128, 265] on mat-cell at bounding box center [135, 280] width 46 height 31
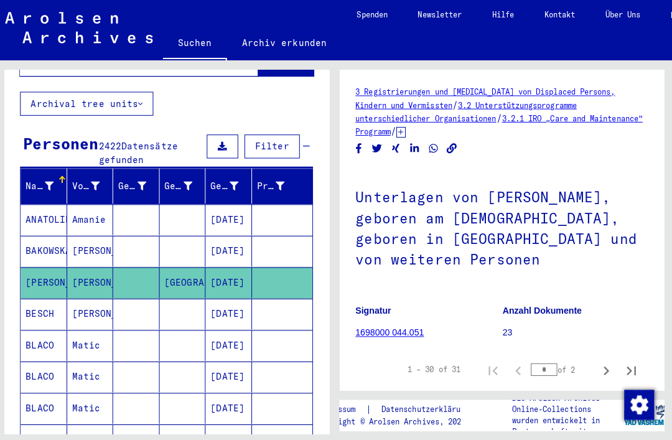
click at [400, 389] on img at bounding box center [388, 400] width 32 height 22
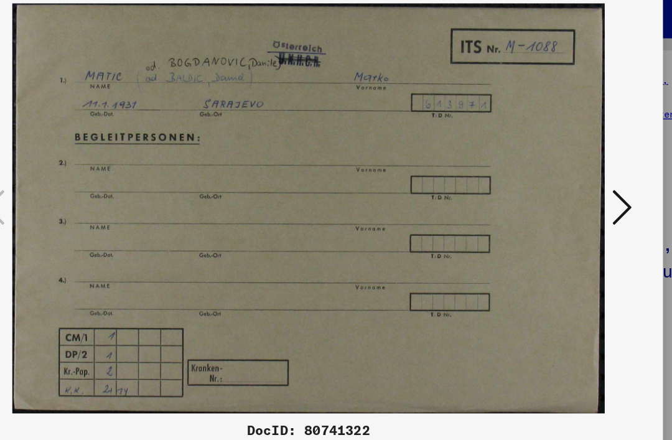
click at [567, 173] on icon at bounding box center [574, 188] width 15 height 30
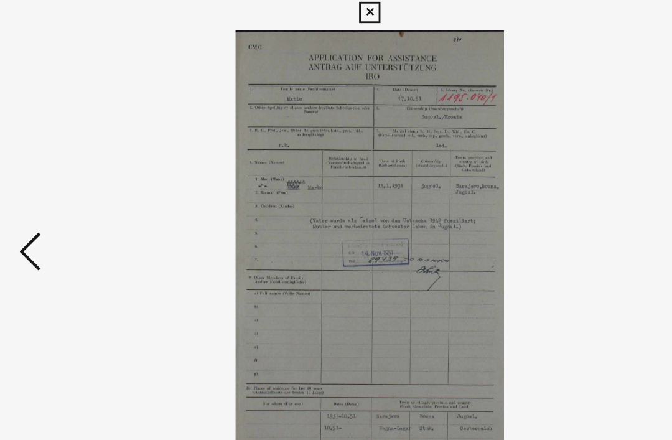
click at [563, 179] on button at bounding box center [574, 188] width 22 height 35
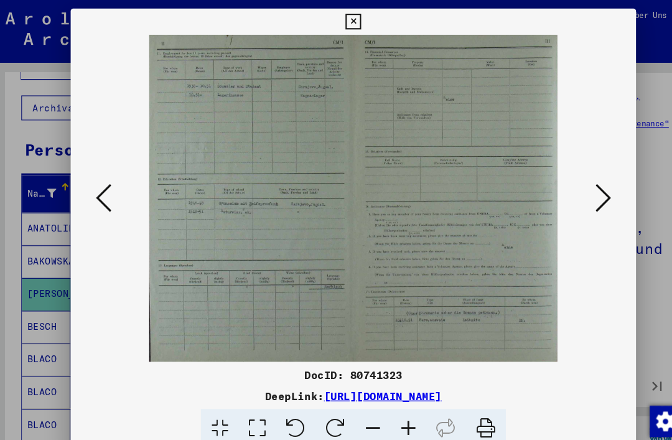
click at [563, 177] on button at bounding box center [574, 188] width 22 height 35
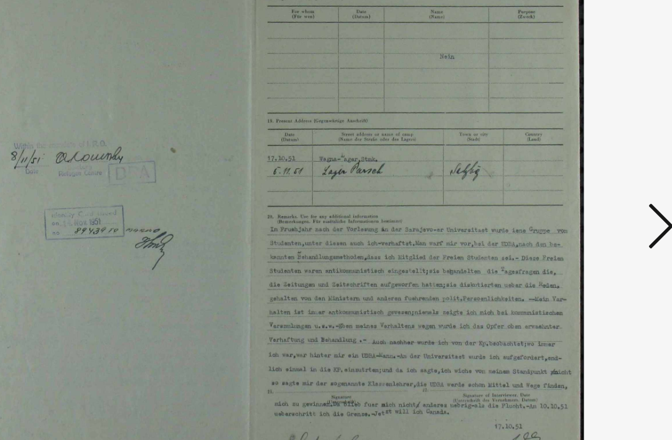
click at [563, 171] on button at bounding box center [574, 188] width 22 height 35
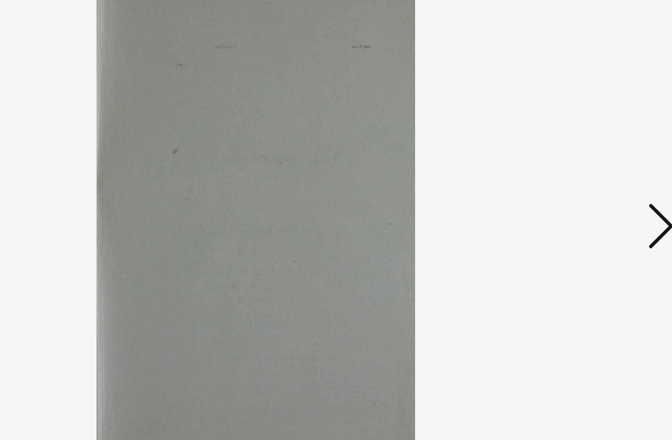
click at [567, 173] on icon at bounding box center [574, 188] width 15 height 30
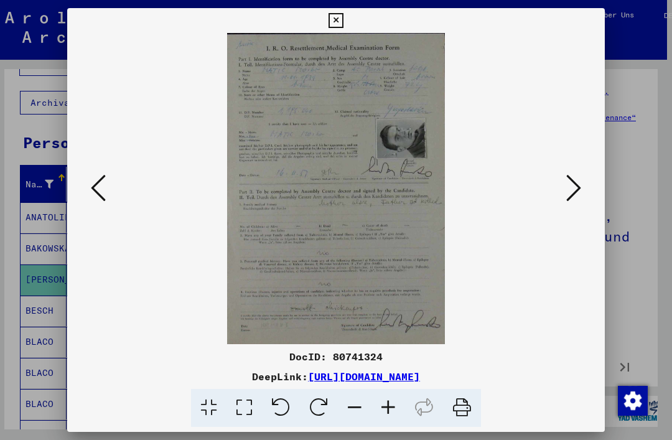
click at [567, 194] on icon at bounding box center [574, 188] width 15 height 30
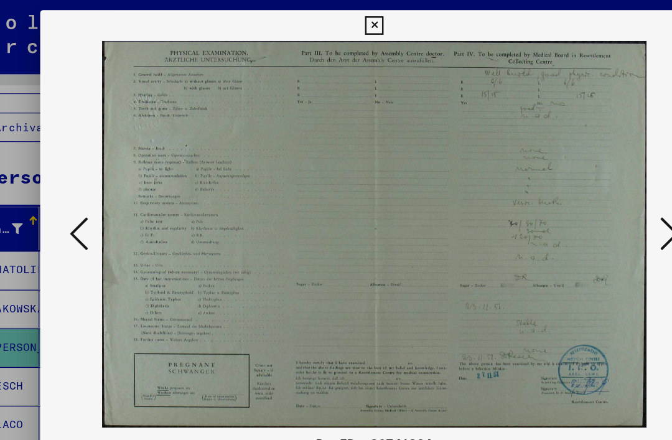
click at [504, 68] on div at bounding box center [336, 188] width 538 height 311
click at [16, 204] on div at bounding box center [336, 220] width 672 height 440
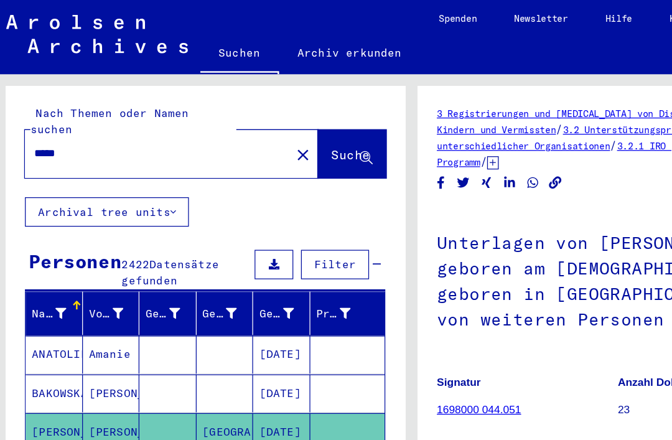
click at [91, 117] on input "*****" at bounding box center [126, 123] width 199 height 13
click at [137, 159] on button "Archival tree units" at bounding box center [86, 171] width 132 height 24
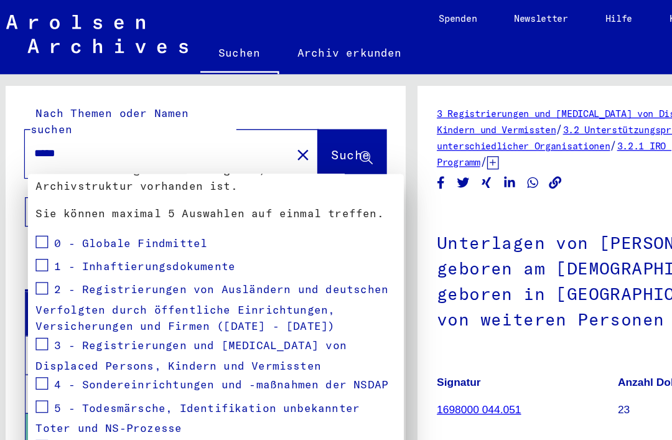
scroll to position [121, 0]
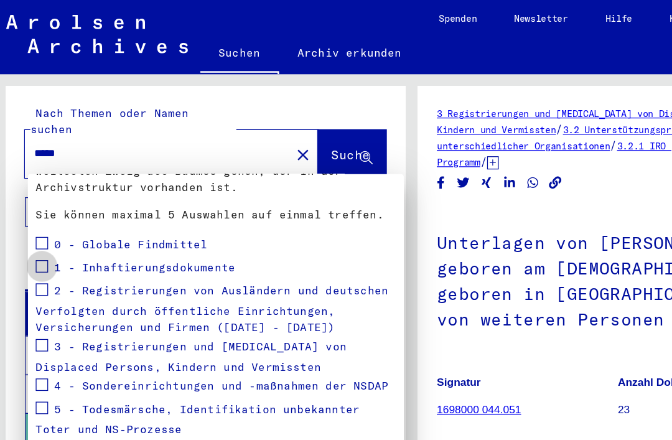
click at [32, 215] on span at bounding box center [34, 214] width 10 height 10
click at [33, 237] on span at bounding box center [34, 233] width 10 height 10
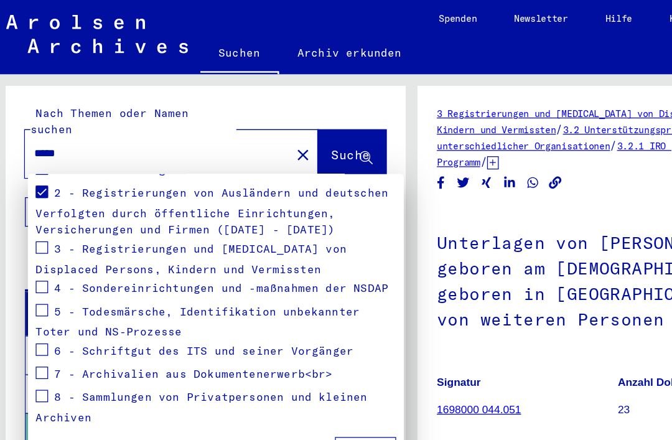
scroll to position [199, 0]
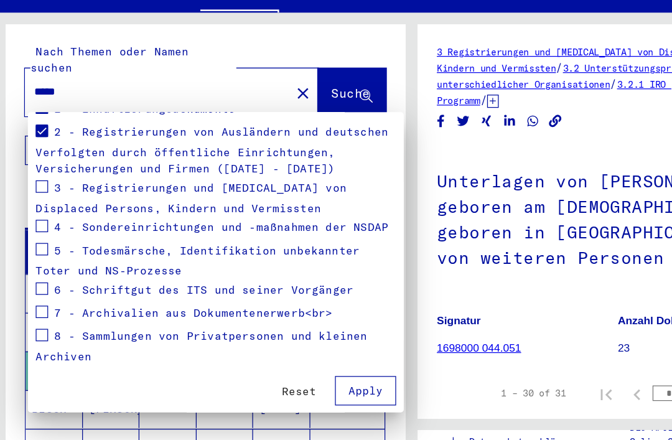
click at [292, 359] on span "Apply" at bounding box center [294, 364] width 28 height 11
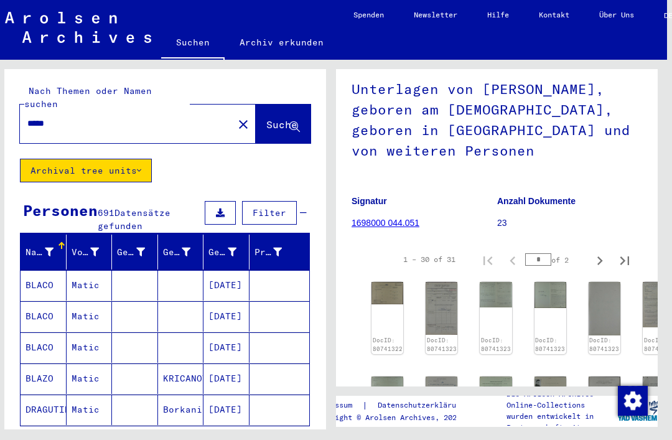
scroll to position [106, 0]
click at [147, 270] on mat-cell at bounding box center [135, 285] width 46 height 31
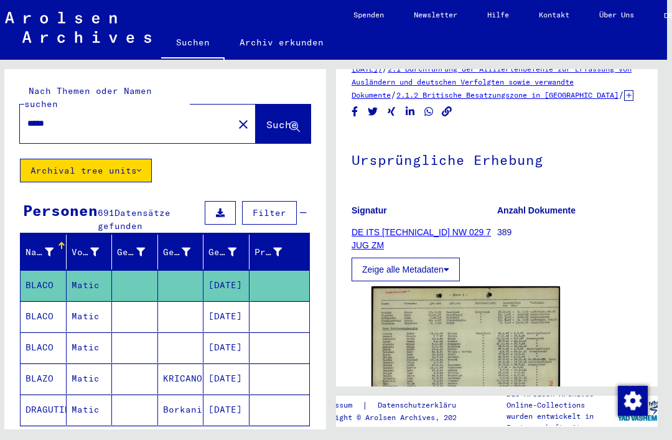
click at [402, 347] on img at bounding box center [466, 353] width 189 height 134
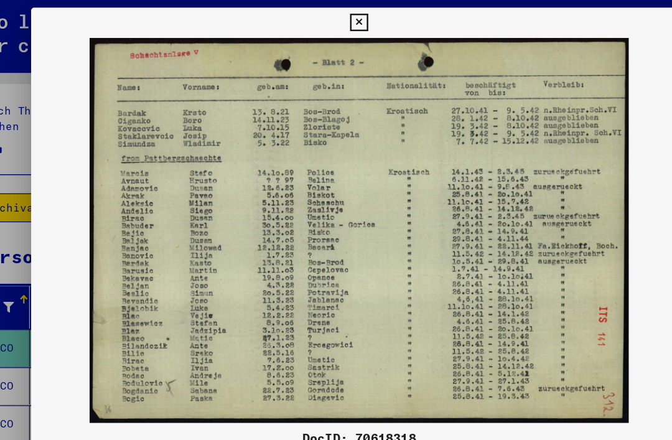
click at [13, 161] on div at bounding box center [336, 220] width 672 height 440
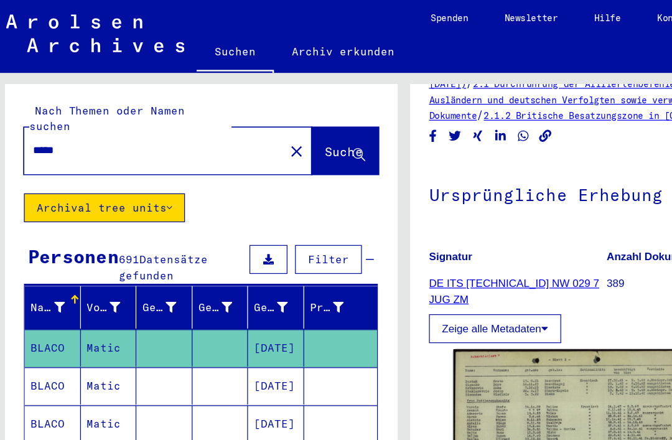
click at [64, 301] on mat-cell "BLACO" at bounding box center [44, 316] width 46 height 31
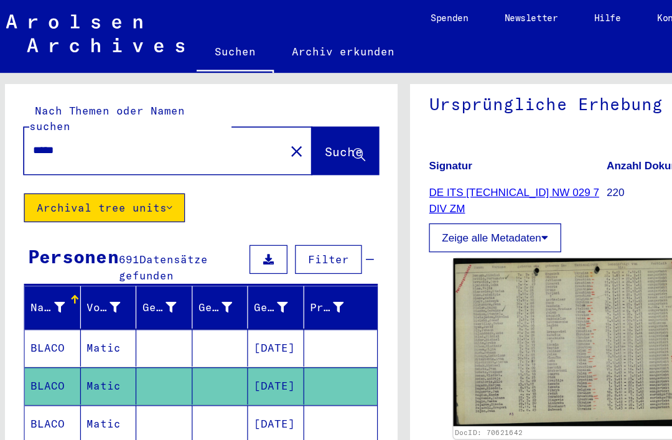
scroll to position [148, 0]
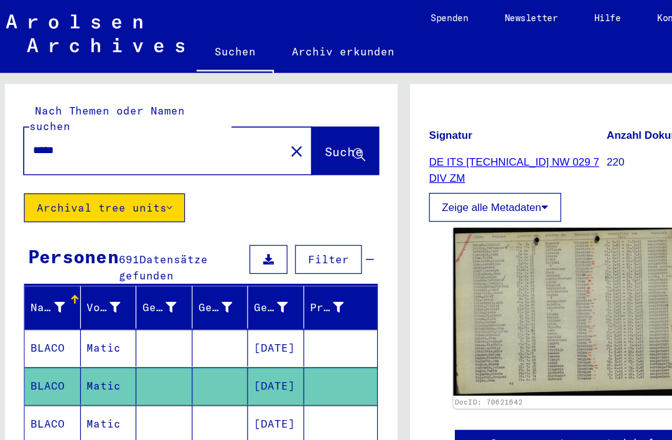
click at [413, 264] on img at bounding box center [466, 256] width 189 height 138
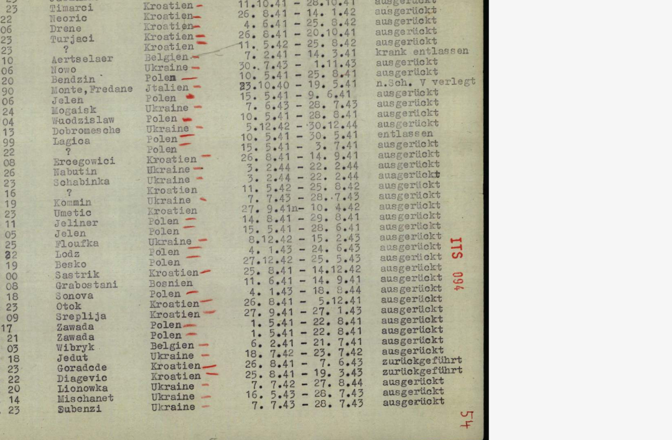
click at [261, 141] on img at bounding box center [336, 189] width 538 height 236
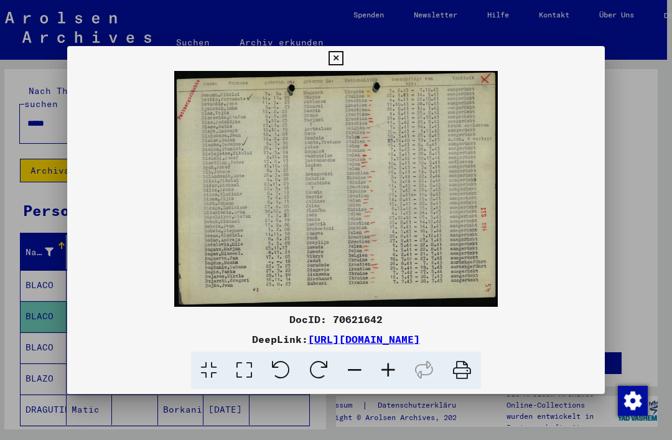
click at [605, 79] on img at bounding box center [336, 189] width 538 height 236
click at [347, 62] on button at bounding box center [336, 58] width 22 height 25
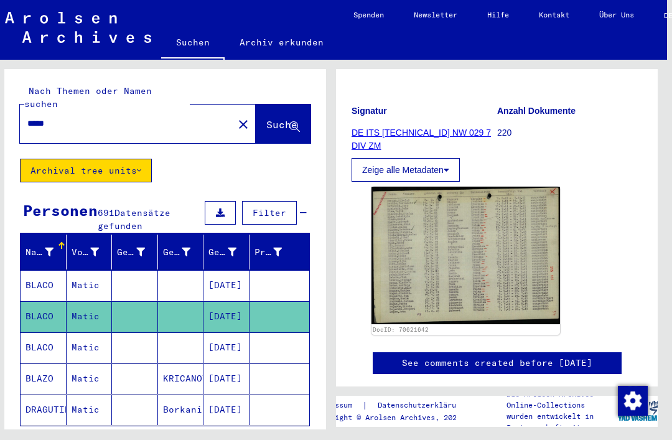
click at [236, 117] on mat-icon "close" at bounding box center [243, 124] width 15 height 15
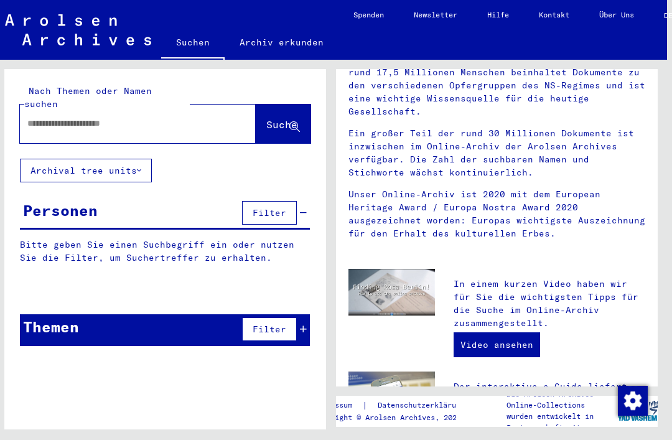
click at [94, 117] on input "text" at bounding box center [122, 123] width 191 height 13
type input "*******"
click at [267, 118] on span "Suche" at bounding box center [281, 124] width 31 height 12
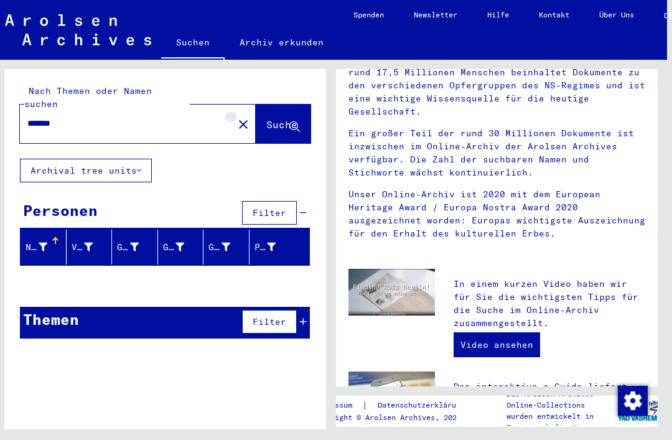
click at [236, 117] on mat-icon "close" at bounding box center [243, 124] width 15 height 15
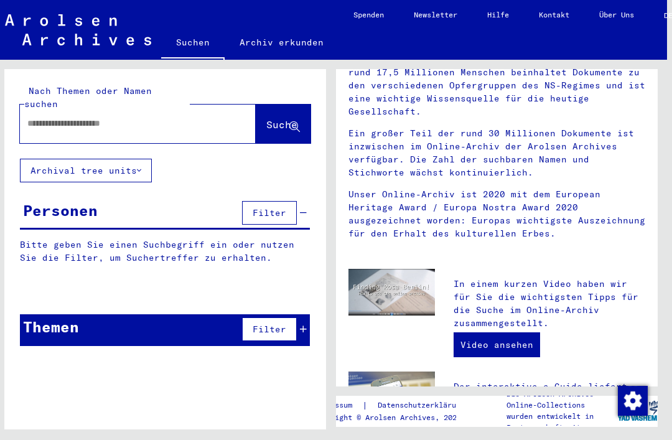
click at [62, 117] on input "text" at bounding box center [122, 123] width 191 height 13
type input "********"
click at [288, 118] on span "Suche" at bounding box center [281, 124] width 31 height 12
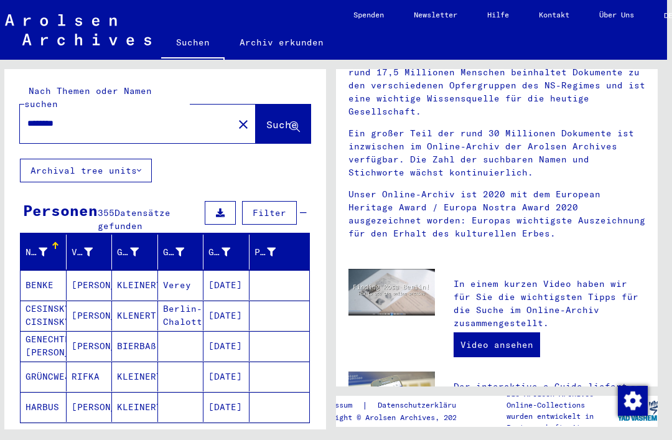
click at [108, 270] on mat-cell "[PERSON_NAME]" at bounding box center [90, 285] width 46 height 30
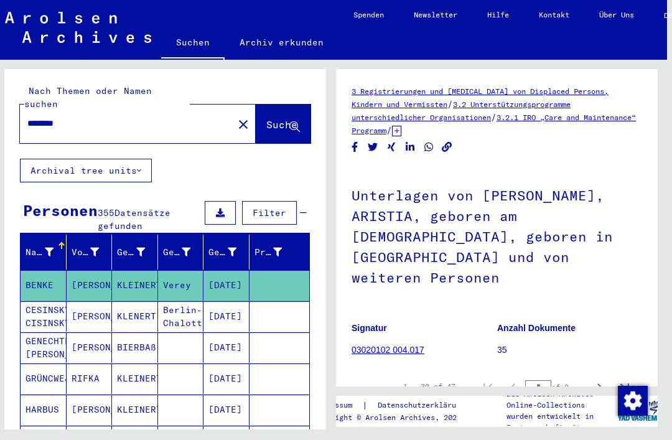
click at [440, 409] on img at bounding box center [442, 436] width 32 height 55
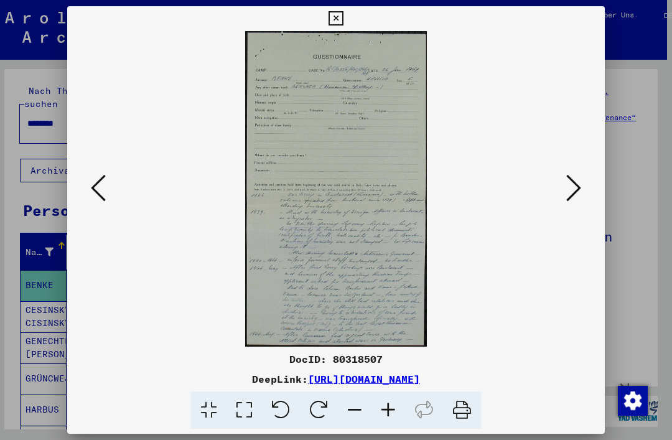
click at [626, 153] on div at bounding box center [336, 220] width 672 height 440
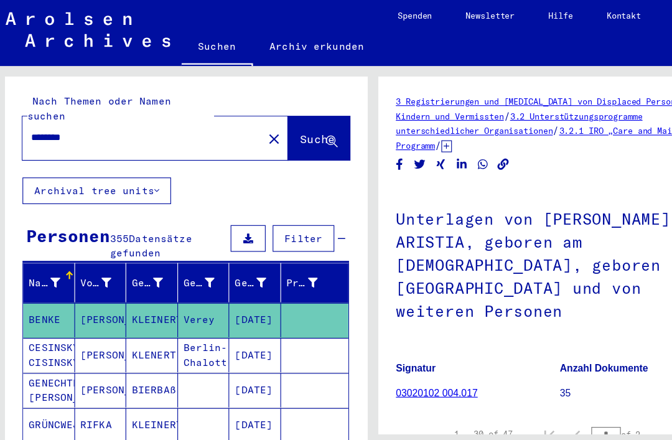
click at [195, 301] on mat-cell "Berlin-Chalottenburg" at bounding box center [181, 316] width 46 height 31
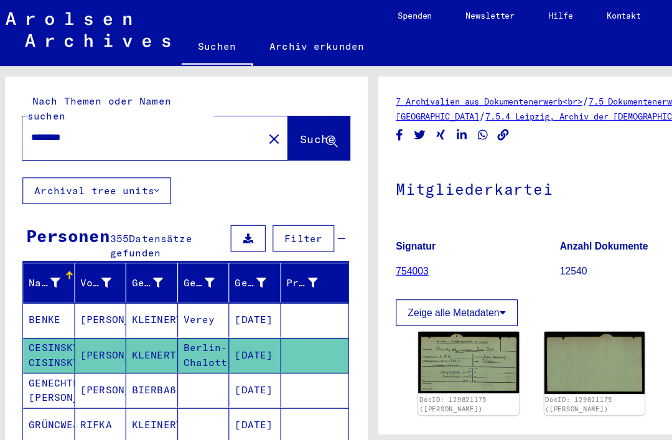
click at [432, 296] on img at bounding box center [417, 323] width 90 height 55
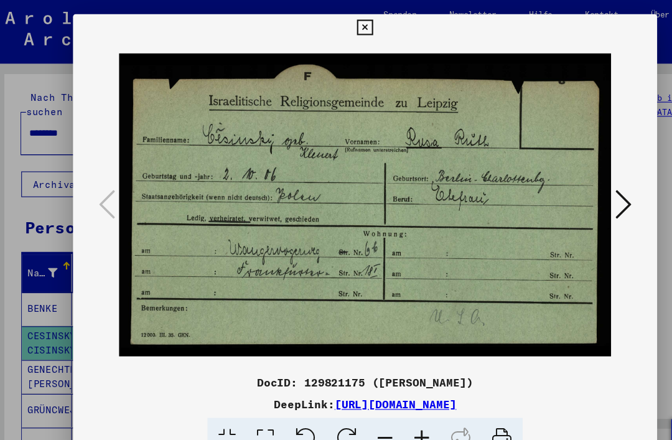
click at [40, 306] on div at bounding box center [336, 220] width 672 height 440
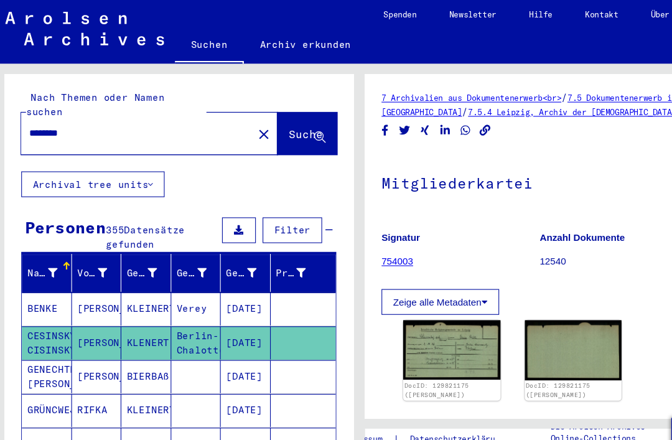
click at [44, 332] on mat-cell "GENECHTEN VAN [PERSON_NAME]" at bounding box center [44, 347] width 46 height 31
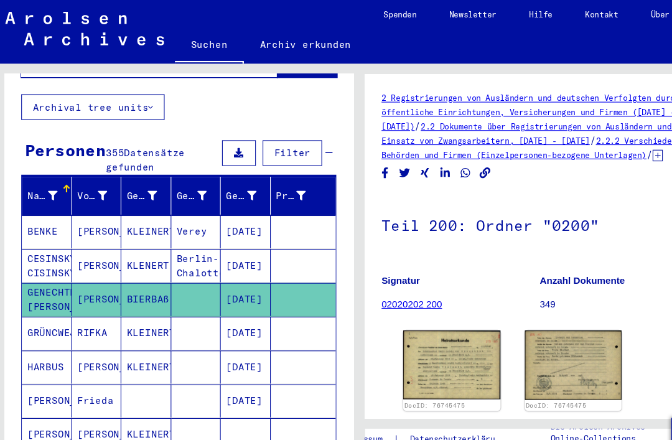
scroll to position [71, 0]
click at [52, 324] on mat-cell "HARBUS" at bounding box center [44, 339] width 46 height 31
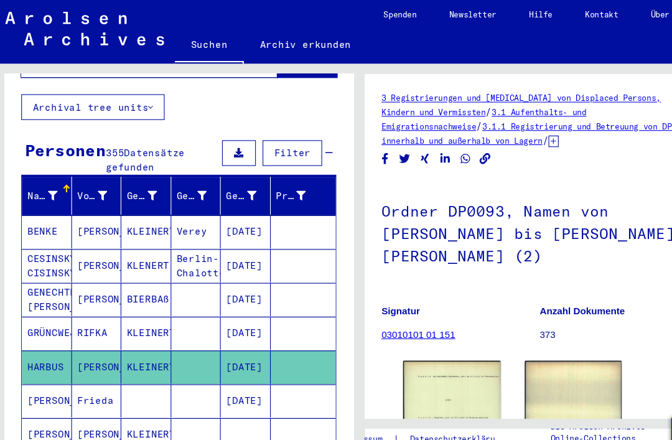
click at [61, 355] on mat-cell "[PERSON_NAME]" at bounding box center [44, 370] width 46 height 31
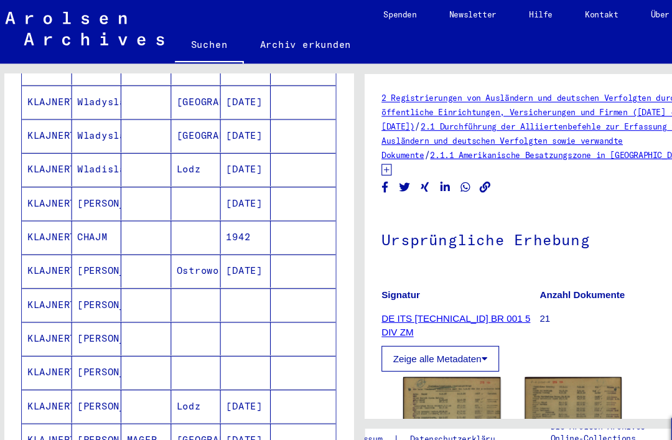
scroll to position [512, 0]
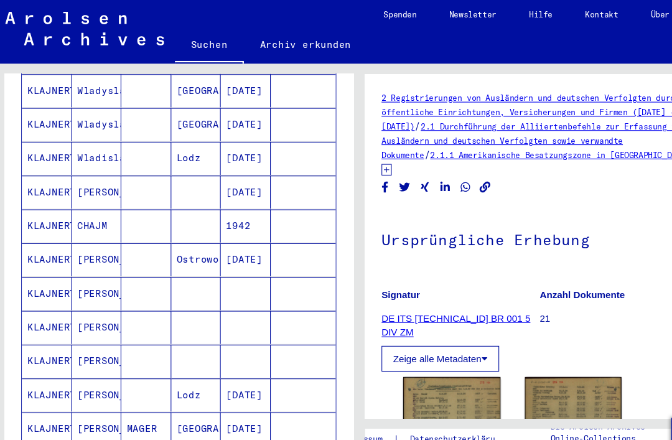
click at [40, 225] on mat-cell "KLAJNERT" at bounding box center [44, 240] width 46 height 31
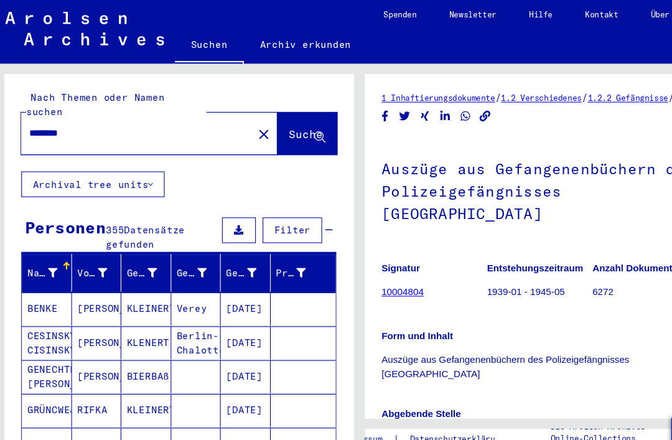
click at [236, 117] on mat-icon "close" at bounding box center [243, 124] width 15 height 15
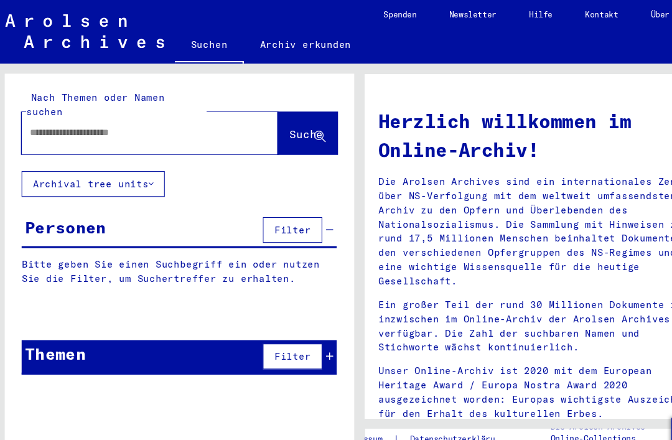
click at [85, 117] on input "text" at bounding box center [122, 123] width 191 height 13
type input "*****"
